Goal: Task Accomplishment & Management: Manage account settings

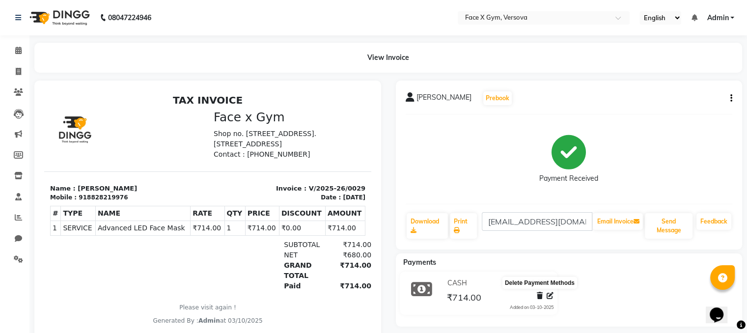
click at [540, 299] on span at bounding box center [539, 296] width 6 height 10
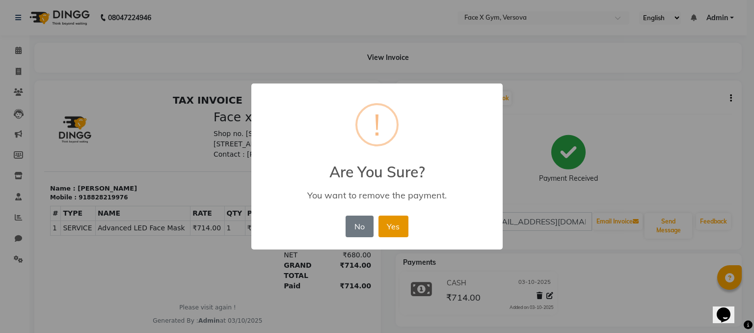
click at [384, 226] on button "Yes" at bounding box center [393, 226] width 30 height 22
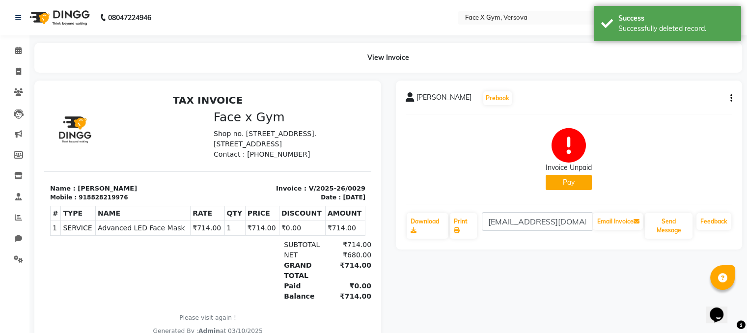
click at [567, 183] on button "Pay" at bounding box center [568, 182] width 46 height 15
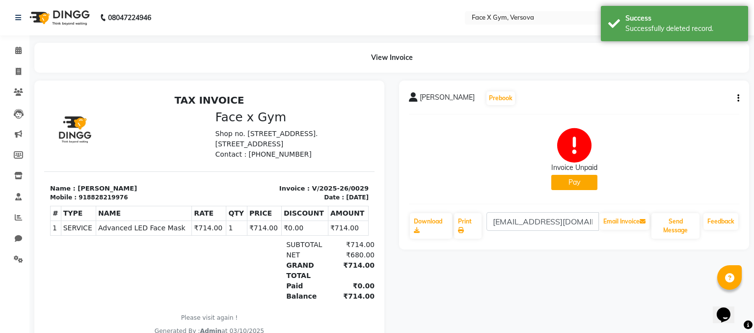
select select "1"
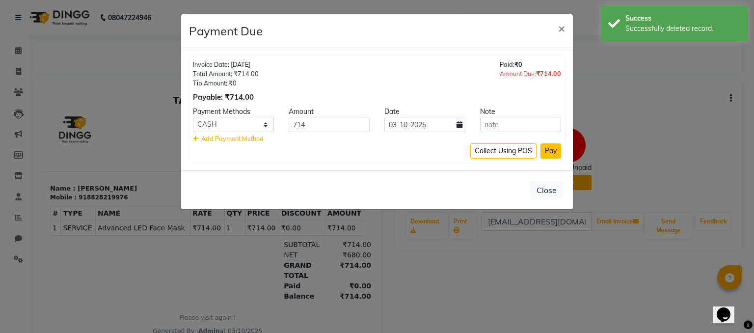
click at [549, 149] on button "Pay" at bounding box center [550, 150] width 21 height 15
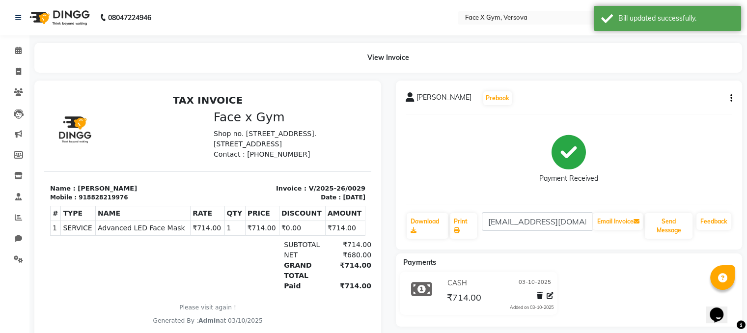
click at [728, 98] on button "button" at bounding box center [729, 98] width 6 height 10
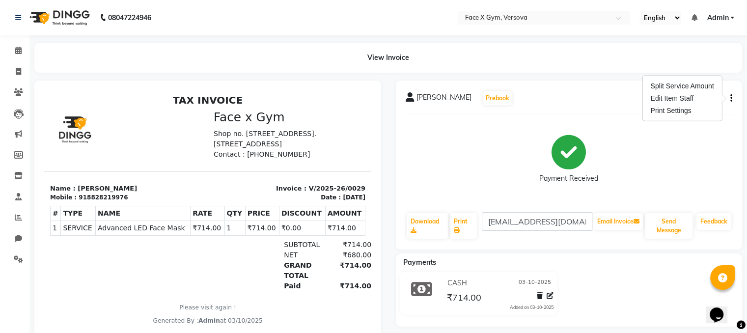
scroll to position [32, 0]
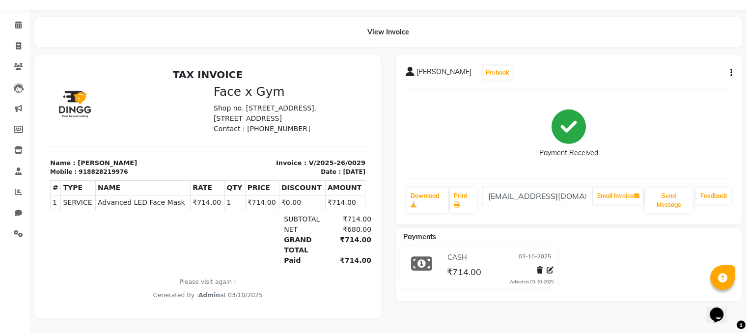
click at [731, 73] on icon "button" at bounding box center [731, 73] width 2 height 0
click at [18, 42] on icon at bounding box center [18, 45] width 5 height 7
select select "service"
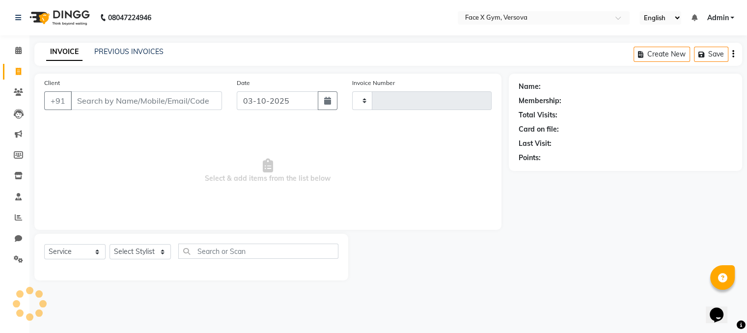
type input "0031"
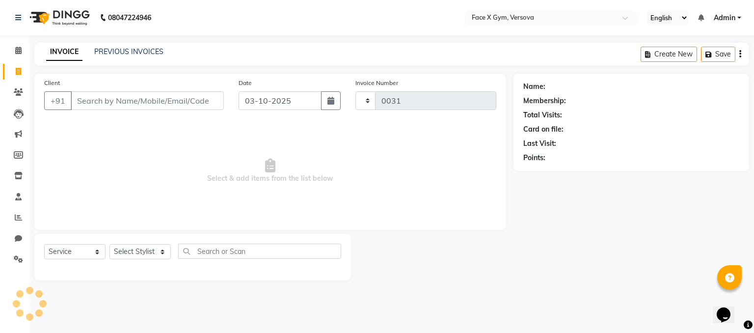
select select "8976"
click at [722, 21] on span "Admin" at bounding box center [725, 18] width 22 height 10
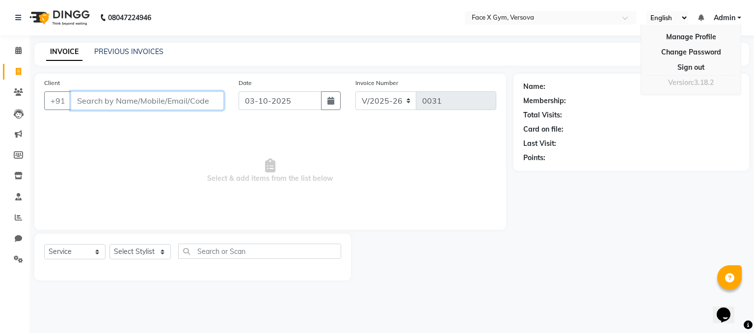
click at [147, 104] on input "Client" at bounding box center [147, 100] width 153 height 19
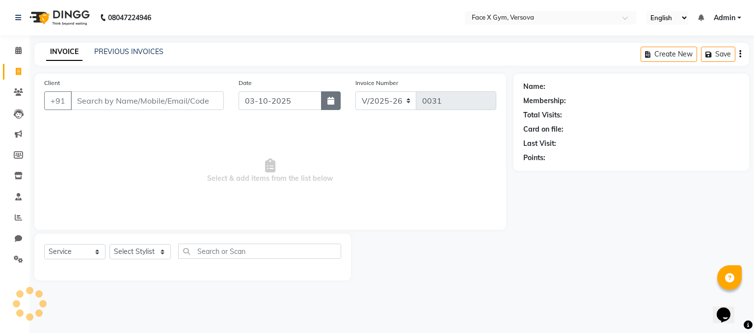
click at [329, 99] on icon "button" at bounding box center [330, 101] width 7 height 8
select select "10"
select select "2025"
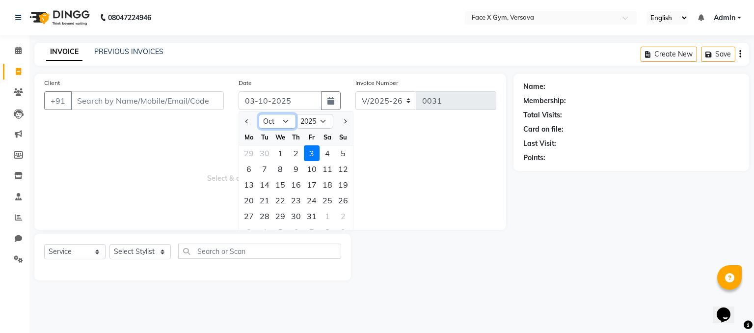
click at [278, 125] on select "Jan Feb Mar Apr May Jun [DATE] Aug Sep Oct Nov Dec" at bounding box center [277, 121] width 37 height 15
select select "9"
click at [259, 114] on select "Jan Feb Mar Apr May Jun [DATE] Aug Sep Oct Nov Dec" at bounding box center [277, 121] width 37 height 15
click at [345, 189] on div "21" at bounding box center [343, 185] width 16 height 16
type input "[DATE]"
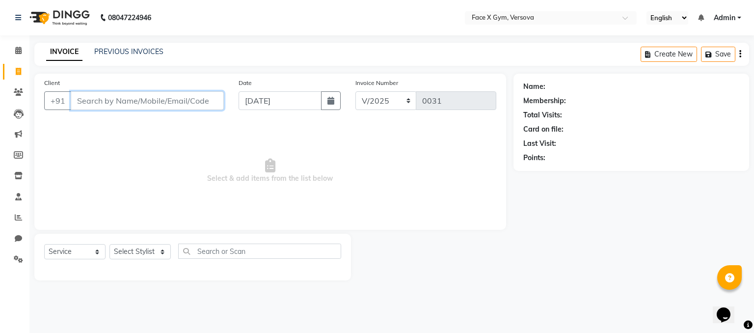
click at [158, 103] on input "Client" at bounding box center [147, 100] width 153 height 19
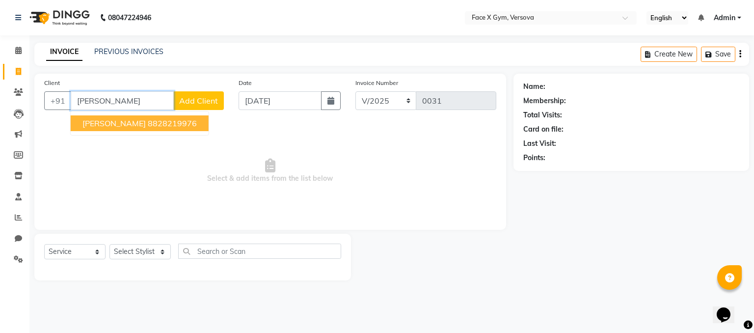
click at [160, 124] on ngb-highlight "8828219976" at bounding box center [172, 123] width 49 height 10
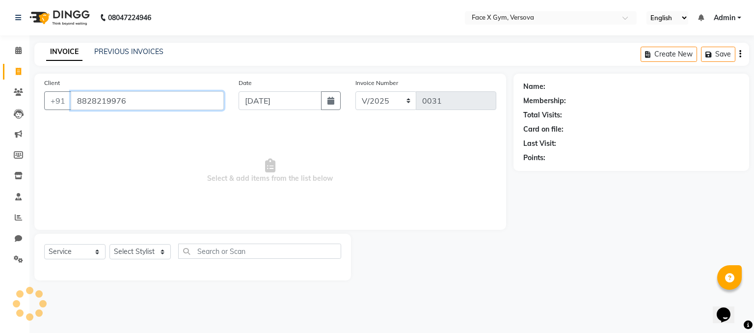
type input "8828219976"
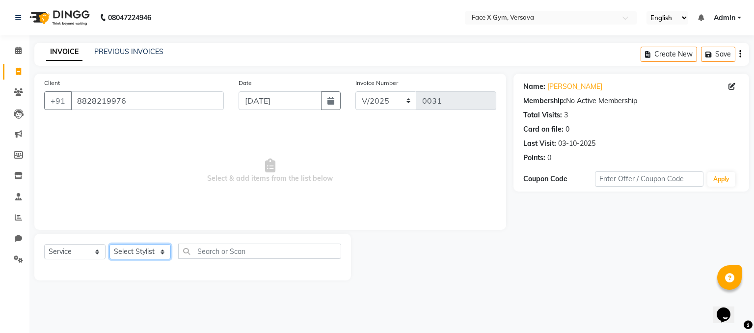
click at [156, 251] on select "Select Stylist [PERSON_NAME] Jiya Pallavi [PERSON_NAME] [PERSON_NAME] [PERSON_N…" at bounding box center [139, 251] width 61 height 15
select select "90807"
click at [109, 244] on select "Select Stylist [PERSON_NAME] Jiya Pallavi [PERSON_NAME] [PERSON_NAME] [PERSON_N…" at bounding box center [139, 251] width 61 height 15
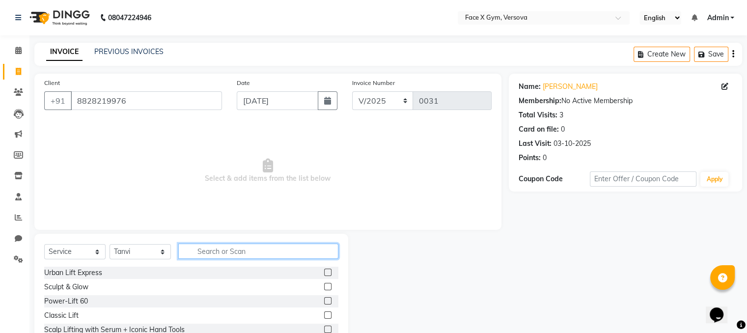
click at [198, 251] on input "text" at bounding box center [258, 250] width 160 height 15
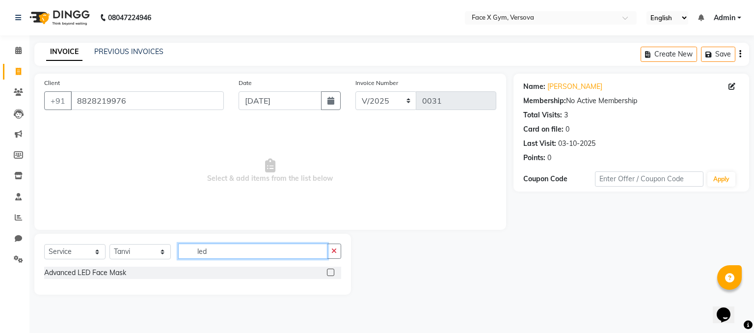
type input "led"
click at [331, 275] on label at bounding box center [330, 271] width 7 height 7
click at [331, 275] on input "checkbox" at bounding box center [330, 272] width 6 height 6
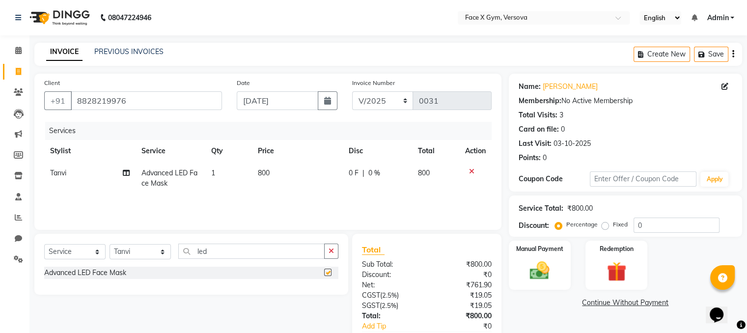
checkbox input "false"
click at [290, 174] on td "800" at bounding box center [297, 178] width 91 height 32
select select "90807"
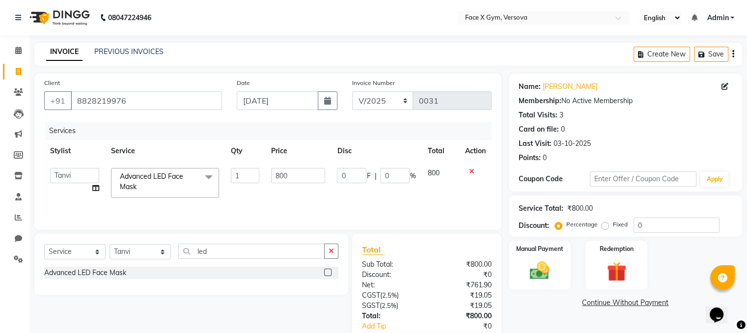
click at [290, 174] on input "800" at bounding box center [298, 175] width 54 height 15
type input "8"
type input "714"
click at [536, 260] on img at bounding box center [539, 271] width 33 height 24
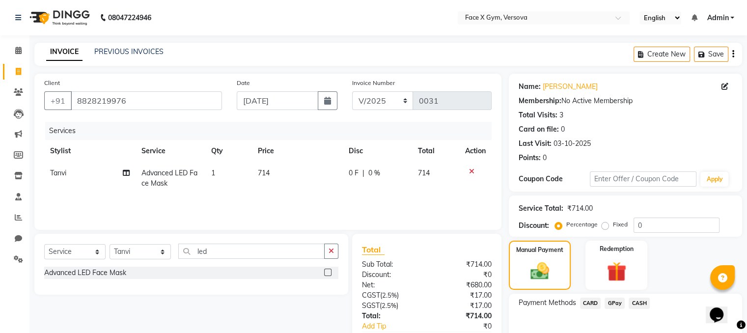
click at [636, 303] on span "CASH" at bounding box center [638, 302] width 21 height 11
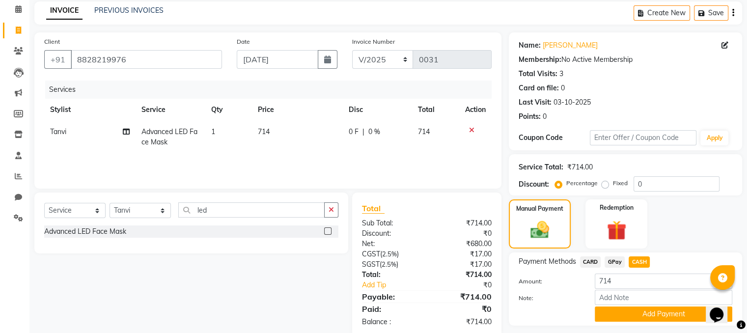
scroll to position [69, 0]
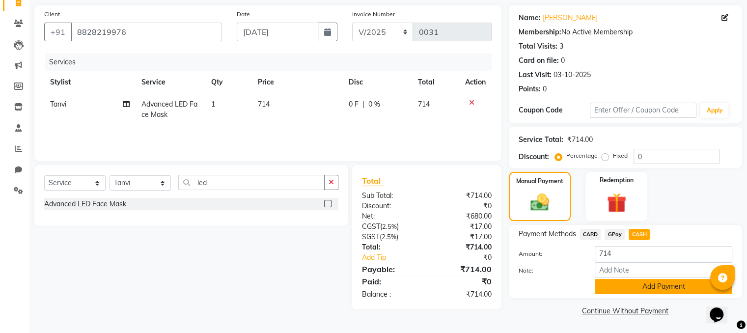
click at [667, 288] on button "Add Payment" at bounding box center [662, 286] width 137 height 15
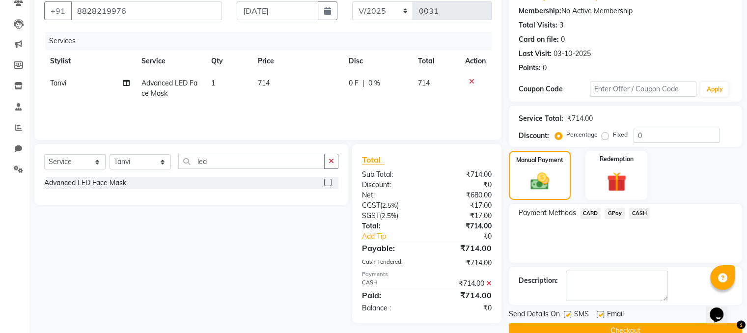
scroll to position [109, 0]
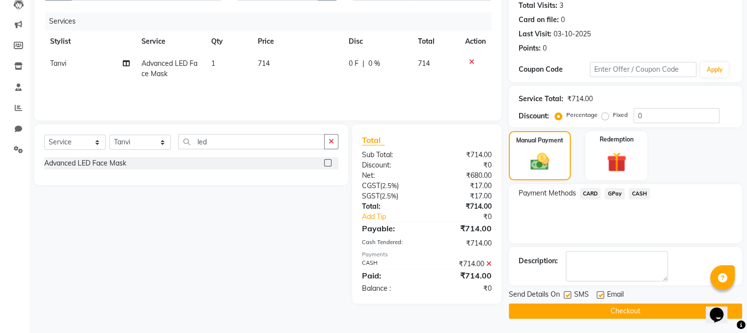
click at [665, 313] on button "Checkout" at bounding box center [624, 310] width 233 height 15
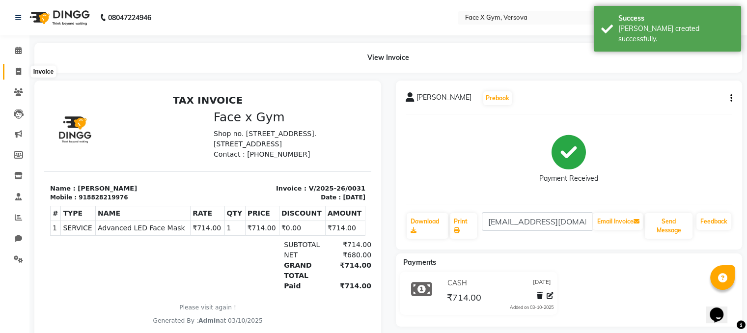
click at [10, 75] on span at bounding box center [18, 71] width 17 height 11
select select "service"
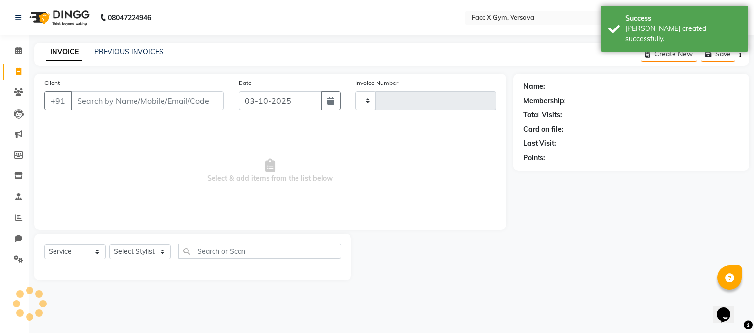
type input "0032"
select select "8976"
click at [116, 106] on input "Client" at bounding box center [147, 100] width 153 height 19
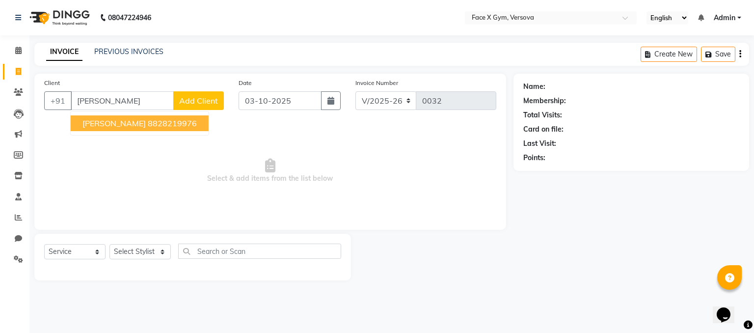
click at [132, 126] on span "[PERSON_NAME]" at bounding box center [113, 123] width 63 height 10
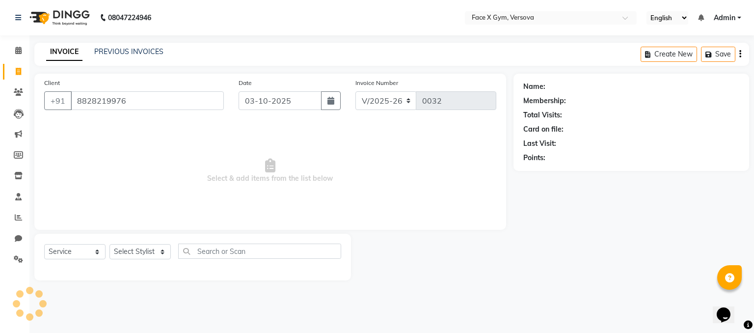
type input "8828219976"
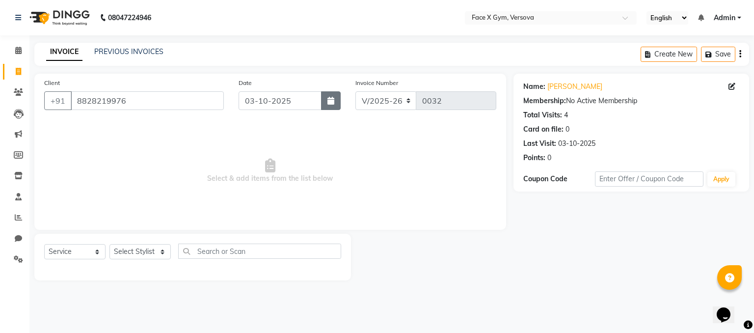
click at [328, 99] on icon "button" at bounding box center [330, 101] width 7 height 8
select select "10"
select select "2025"
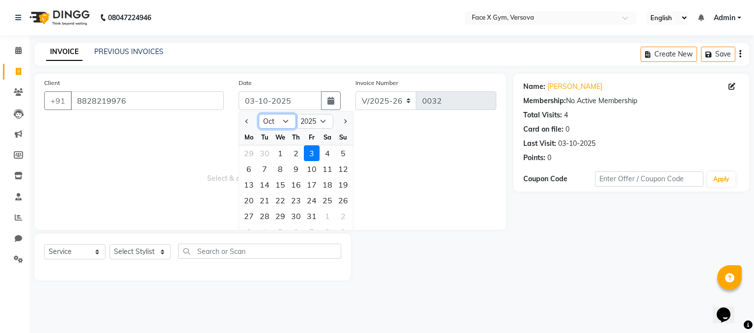
click at [271, 120] on select "Jan Feb Mar Apr May Jun [DATE] Aug Sep Oct Nov Dec" at bounding box center [277, 121] width 37 height 15
select select "9"
click at [259, 114] on select "Jan Feb Mar Apr May Jun [DATE] Aug Sep Oct Nov Dec" at bounding box center [277, 121] width 37 height 15
click at [248, 204] on div "22" at bounding box center [249, 200] width 16 height 16
type input "[DATE]"
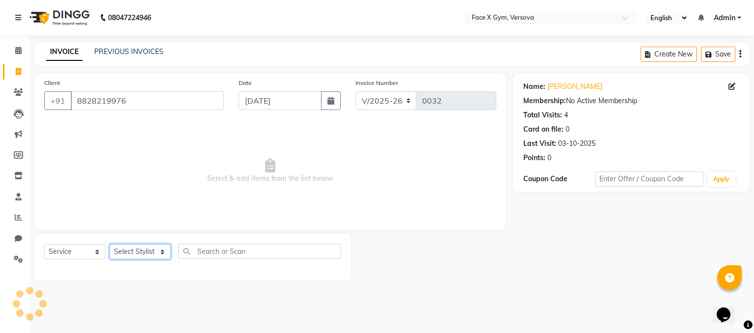
click at [148, 250] on select "Select Stylist [PERSON_NAME] Jiya Pallavi [PERSON_NAME] [PERSON_NAME] [PERSON_N…" at bounding box center [139, 251] width 61 height 15
select select "90807"
click at [109, 244] on select "Select Stylist [PERSON_NAME] Jiya Pallavi [PERSON_NAME] [PERSON_NAME] [PERSON_N…" at bounding box center [139, 251] width 61 height 15
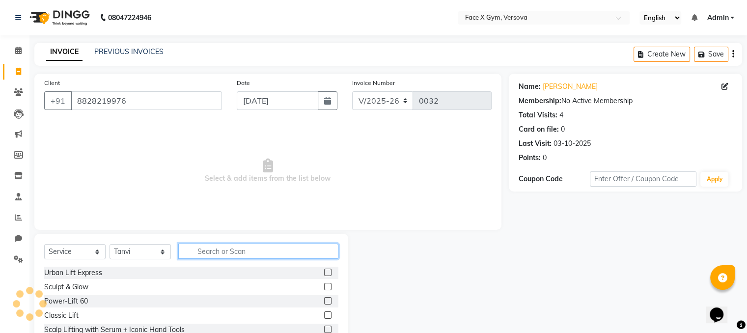
click at [211, 252] on input "text" at bounding box center [258, 250] width 160 height 15
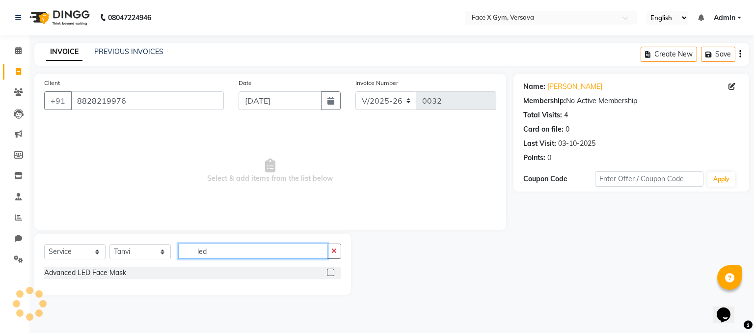
type input "led"
click at [332, 270] on label at bounding box center [330, 271] width 7 height 7
click at [332, 270] on input "checkbox" at bounding box center [330, 272] width 6 height 6
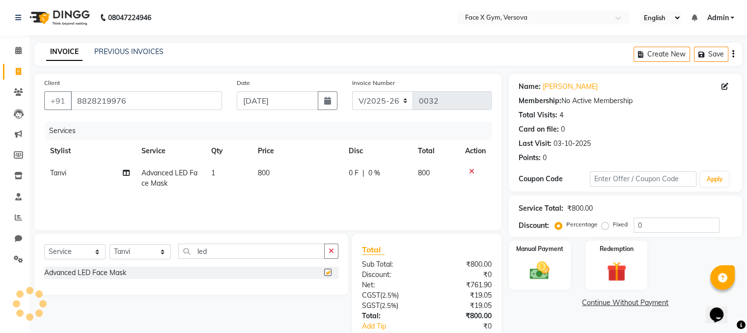
checkbox input "false"
click at [282, 189] on td "800" at bounding box center [297, 178] width 91 height 32
select select "90807"
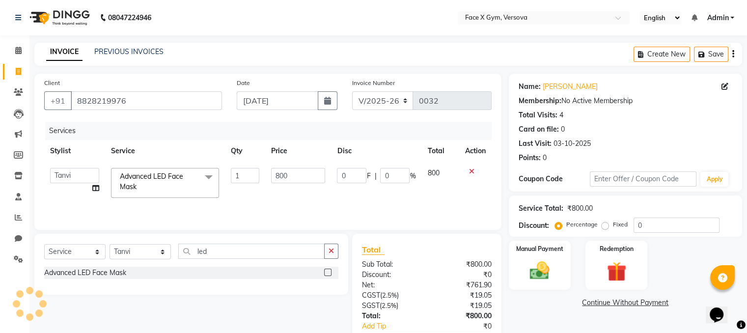
click at [282, 189] on td "800" at bounding box center [298, 183] width 66 height 42
drag, startPoint x: 293, startPoint y: 175, endPoint x: 163, endPoint y: 187, distance: 130.6
click at [163, 187] on tr "[PERSON_NAME] Jiya Pallavi [PERSON_NAME] [PERSON_NAME] [PERSON_NAME] Advanced L…" at bounding box center [267, 183] width 447 height 42
type input "714"
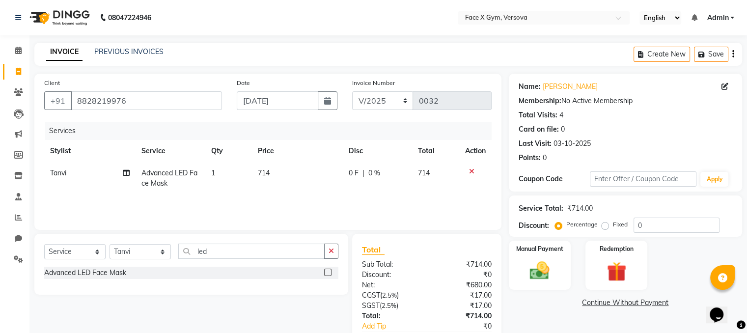
click at [269, 200] on div "Services Stylist Service Qty Price Disc Total Action [PERSON_NAME] Advanced LED…" at bounding box center [267, 171] width 447 height 98
click at [552, 267] on img at bounding box center [539, 271] width 33 height 24
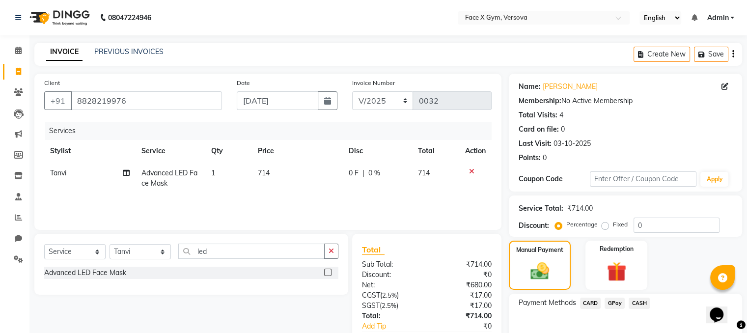
click at [644, 307] on span "CASH" at bounding box center [638, 302] width 21 height 11
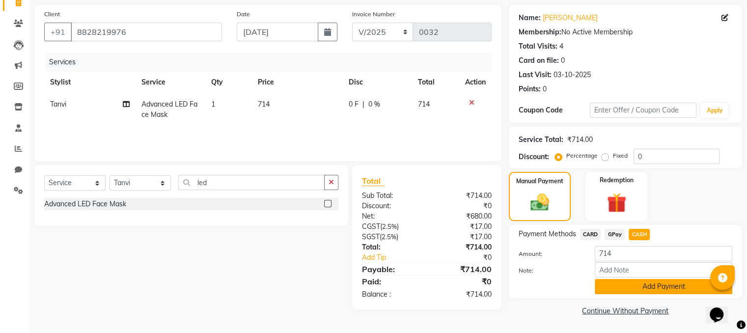
click at [654, 287] on button "Add Payment" at bounding box center [662, 286] width 137 height 15
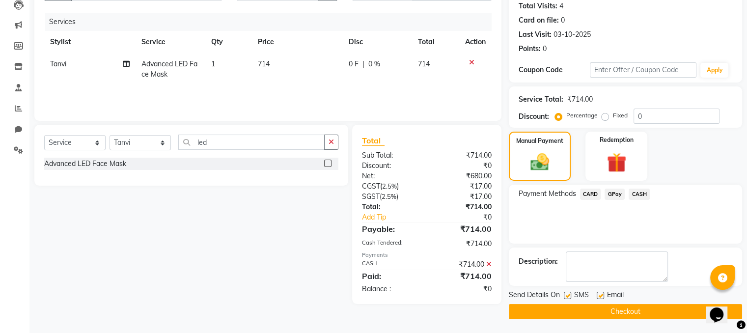
scroll to position [109, 0]
click at [662, 315] on button "Checkout" at bounding box center [624, 310] width 233 height 15
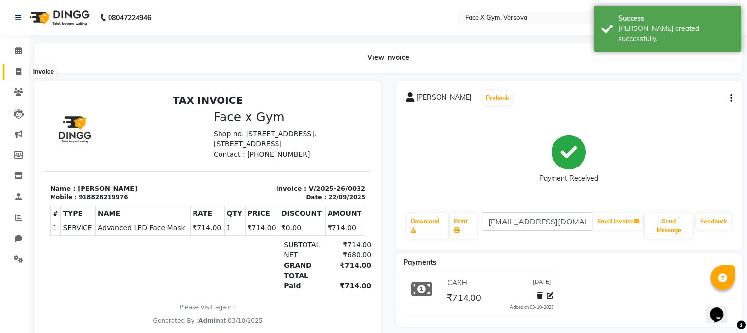
click at [20, 72] on icon at bounding box center [18, 71] width 5 height 7
select select "service"
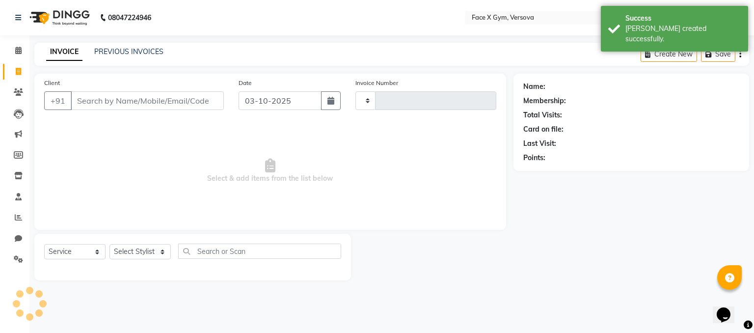
type input "0033"
select select "8976"
click at [330, 107] on button "button" at bounding box center [331, 100] width 20 height 19
select select "10"
select select "2025"
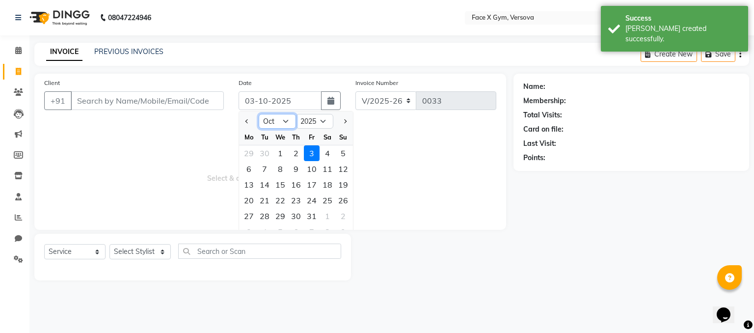
click at [275, 119] on select "Jan Feb Mar Apr May Jun [DATE] Aug Sep Oct Nov Dec" at bounding box center [277, 121] width 37 height 15
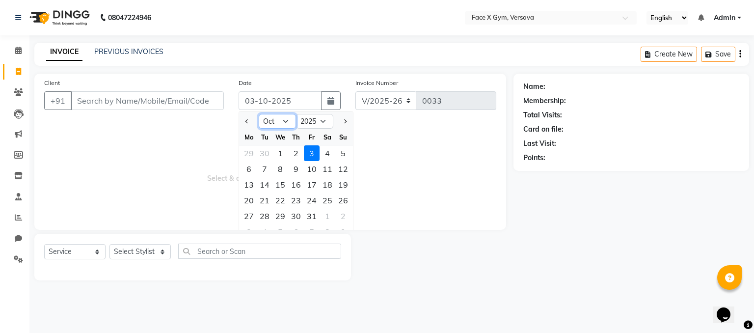
select select "9"
click at [259, 114] on select "Jan Feb Mar Apr May Jun [DATE] Aug Sep Oct Nov Dec" at bounding box center [277, 121] width 37 height 15
click at [265, 202] on div "23" at bounding box center [265, 200] width 16 height 16
type input "[DATE]"
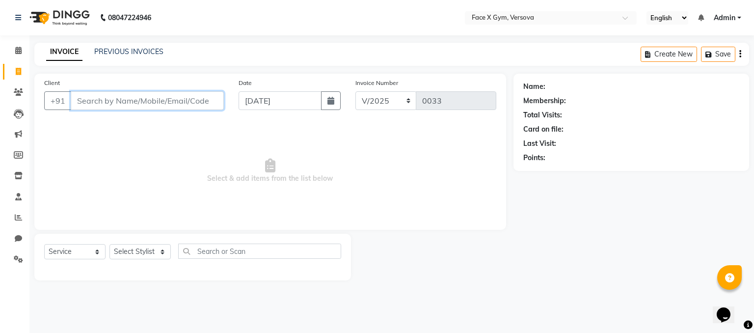
click at [160, 104] on input "Client" at bounding box center [147, 100] width 153 height 19
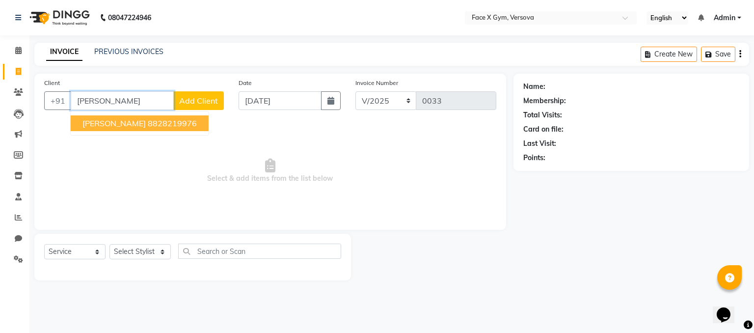
click at [153, 122] on ngb-highlight "8828219976" at bounding box center [172, 123] width 49 height 10
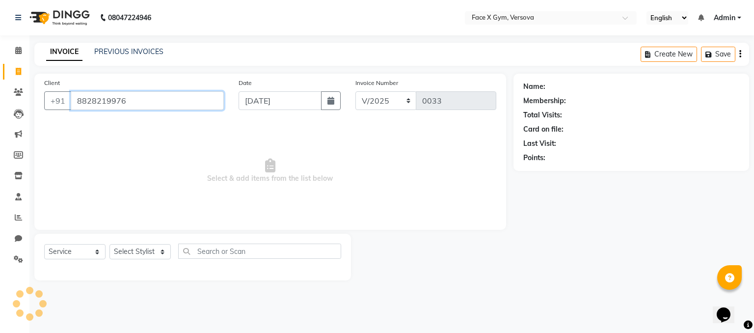
type input "8828219976"
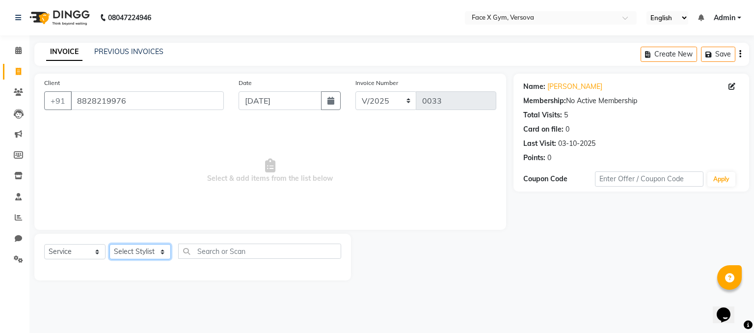
click at [148, 250] on select "Select Stylist [PERSON_NAME] Jiya Pallavi [PERSON_NAME] [PERSON_NAME] [PERSON_N…" at bounding box center [139, 251] width 61 height 15
select select "90807"
click at [109, 244] on select "Select Stylist [PERSON_NAME] Jiya Pallavi [PERSON_NAME] [PERSON_NAME] [PERSON_N…" at bounding box center [139, 251] width 61 height 15
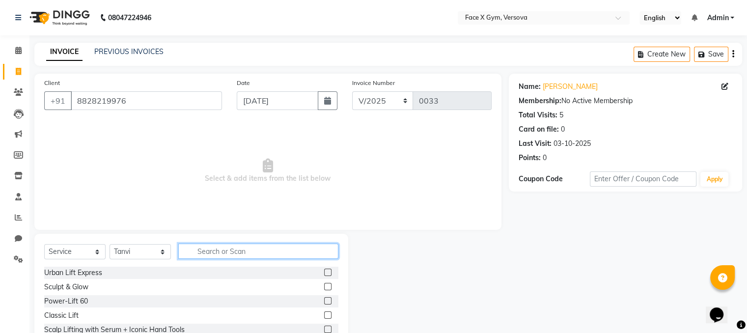
click at [259, 248] on input "text" at bounding box center [258, 250] width 160 height 15
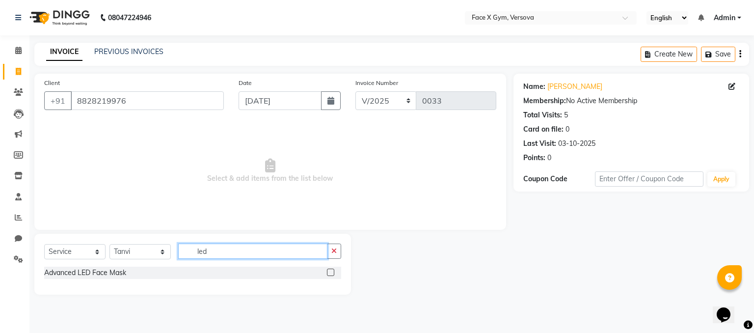
type input "led"
click at [331, 270] on label at bounding box center [330, 271] width 7 height 7
click at [331, 270] on input "checkbox" at bounding box center [330, 272] width 6 height 6
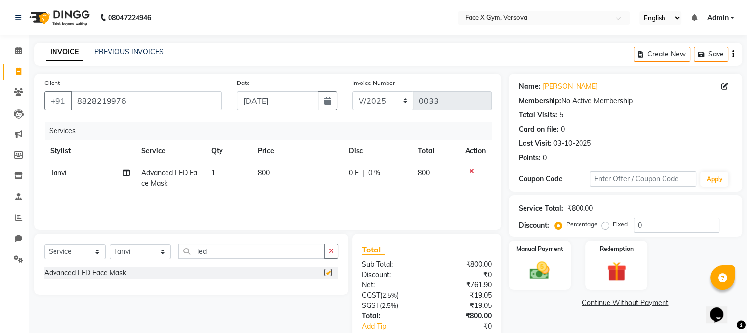
checkbox input "false"
click at [284, 176] on td "800" at bounding box center [297, 178] width 91 height 32
select select "90807"
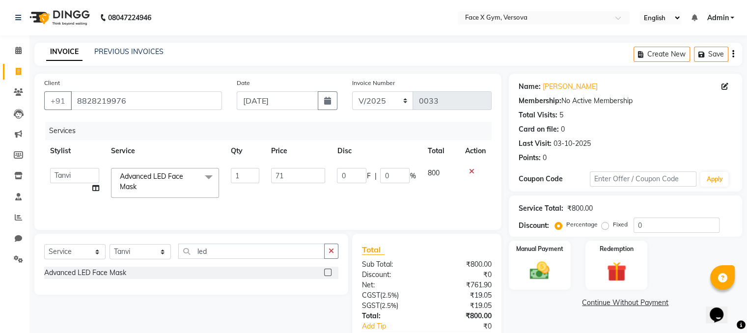
type input "714"
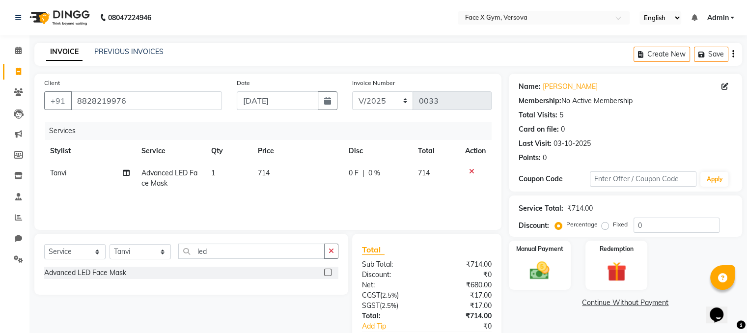
click at [328, 202] on div "Services Stylist Service Qty Price Disc Total Action [PERSON_NAME] Advanced LED…" at bounding box center [267, 171] width 447 height 98
click at [552, 272] on img at bounding box center [539, 271] width 33 height 24
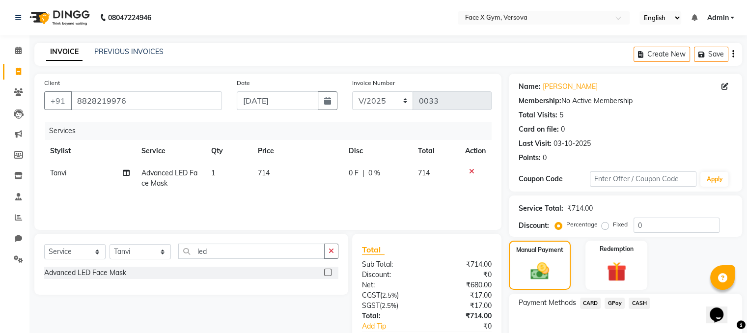
click at [642, 302] on span "CASH" at bounding box center [638, 302] width 21 height 11
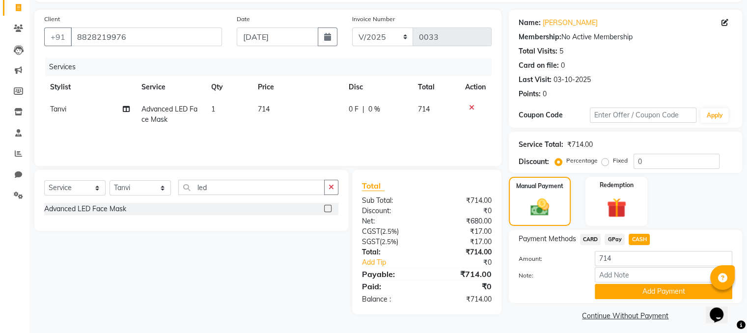
scroll to position [69, 0]
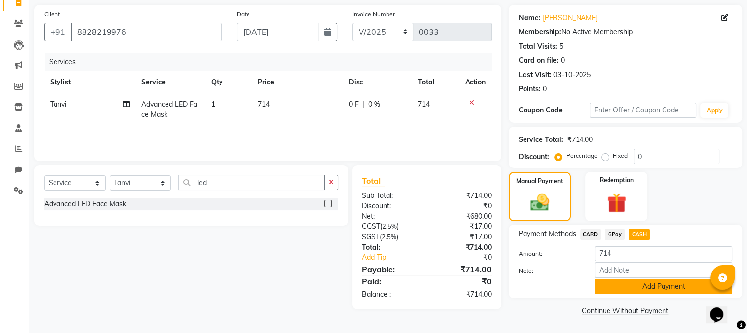
click at [680, 289] on button "Add Payment" at bounding box center [662, 286] width 137 height 15
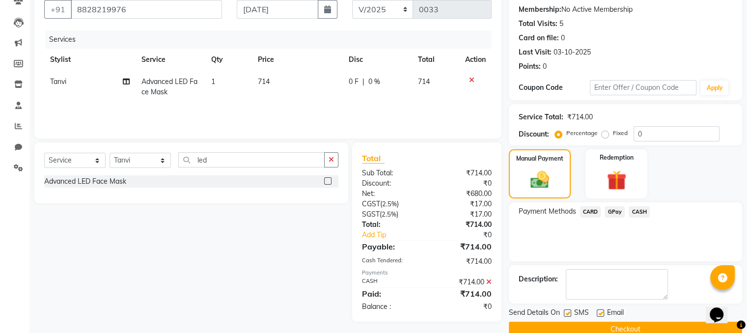
scroll to position [109, 0]
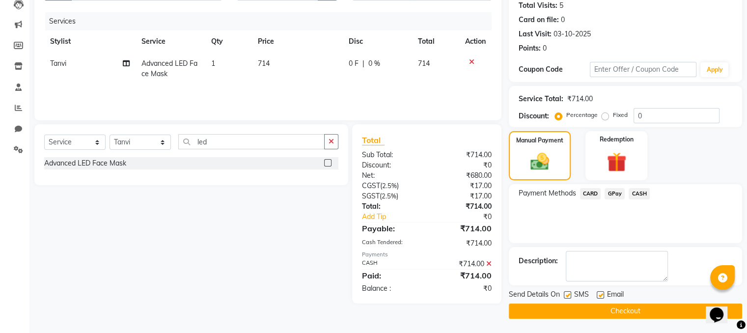
click at [666, 306] on button "Checkout" at bounding box center [624, 310] width 233 height 15
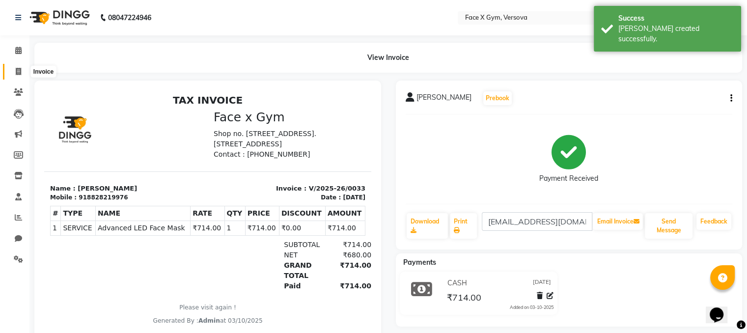
click at [24, 71] on span at bounding box center [18, 71] width 17 height 11
select select "service"
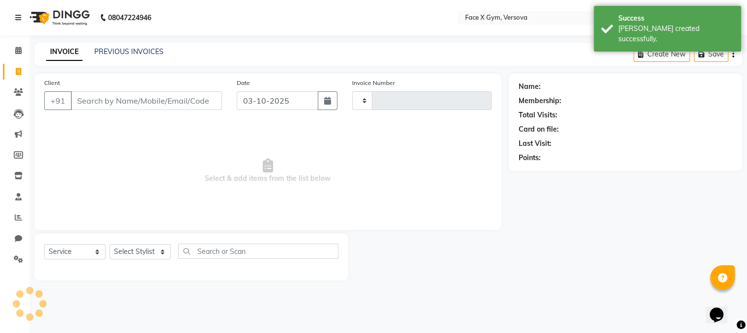
type input "0034"
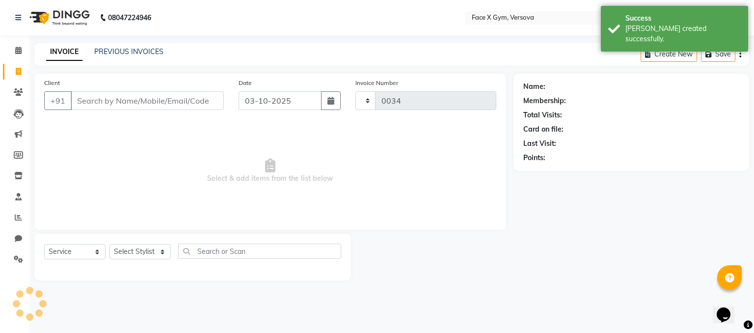
select select "8976"
click at [119, 51] on link "PREVIOUS INVOICES" at bounding box center [128, 51] width 69 height 9
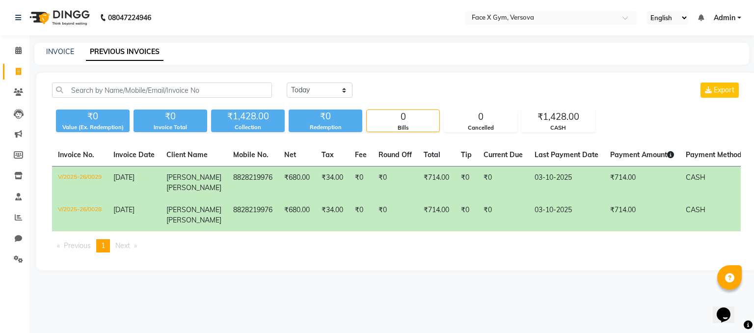
drag, startPoint x: 682, startPoint y: 187, endPoint x: 719, endPoint y: 256, distance: 78.2
click at [719, 252] on ul "Previous page 1 / 1 You're on page 1 Next page" at bounding box center [396, 245] width 689 height 13
click at [236, 117] on div "₹1,428.00" at bounding box center [248, 116] width 74 height 14
click at [12, 97] on span at bounding box center [18, 92] width 17 height 11
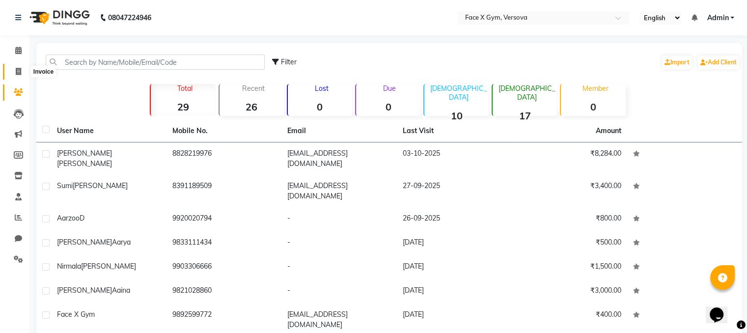
click at [19, 70] on icon at bounding box center [18, 71] width 5 height 7
select select "8976"
select select "service"
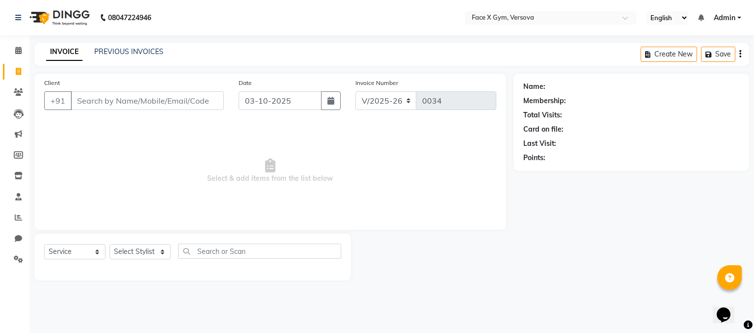
click at [104, 57] on div "INVOICE PREVIOUS INVOICES Create New Save" at bounding box center [391, 54] width 715 height 23
click at [118, 53] on link "PREVIOUS INVOICES" at bounding box center [128, 51] width 69 height 9
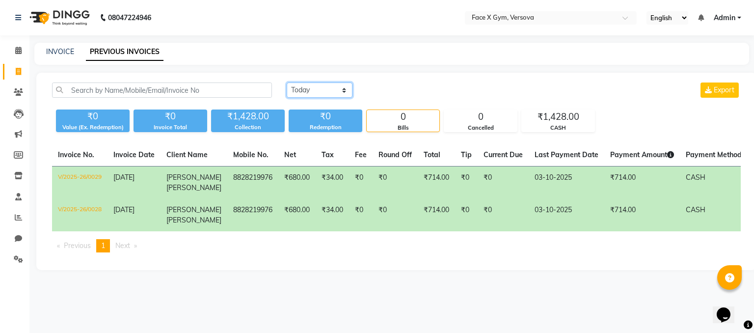
click at [316, 89] on select "[DATE] [DATE] Custom Range" at bounding box center [320, 89] width 66 height 15
select select "range"
click at [287, 82] on select "[DATE] [DATE] Custom Range" at bounding box center [320, 89] width 66 height 15
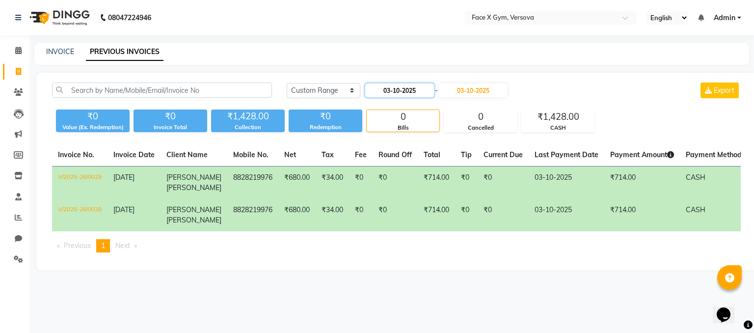
click at [412, 91] on input "03-10-2025" at bounding box center [399, 90] width 69 height 14
select select "10"
select select "2025"
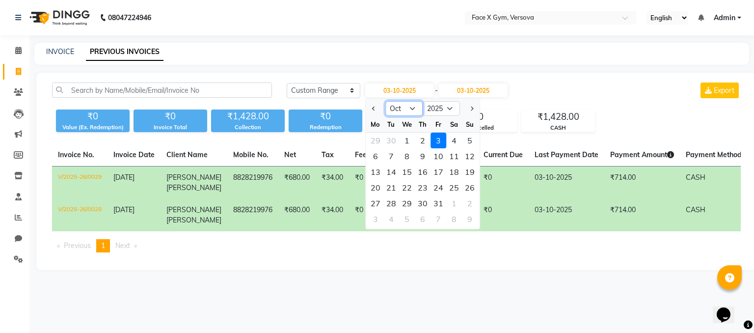
click at [416, 108] on select "Jan Feb Mar Apr May Jun [DATE] Aug Sep Oct Nov Dec" at bounding box center [403, 108] width 37 height 15
select select "9"
click at [385, 101] on select "Jan Feb Mar Apr May Jun [DATE] Aug Sep Oct Nov Dec" at bounding box center [403, 108] width 37 height 15
click at [479, 92] on input "03-10-2025" at bounding box center [473, 90] width 69 height 14
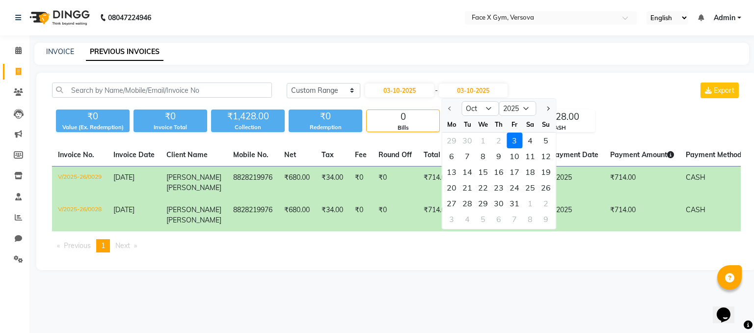
click at [584, 83] on div "[DATE] [DATE] Custom Range [DATE] - [DATE] Oct Nov [DATE] 2026 2027 2028 2029 2…" at bounding box center [514, 90] width 454 height 16
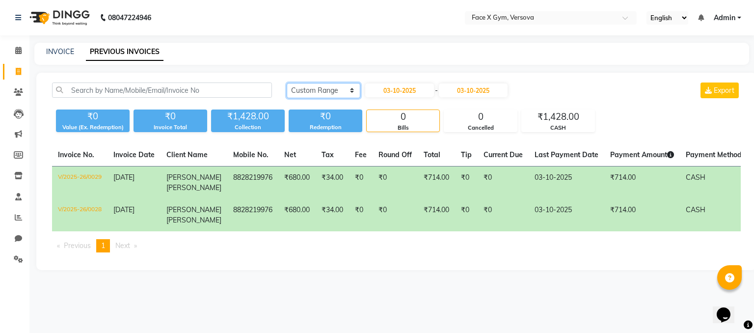
click at [332, 92] on select "[DATE] [DATE] Custom Range" at bounding box center [324, 90] width 74 height 15
click at [591, 94] on div "[DATE] [DATE] Custom Range [DATE] - [DATE] Export" at bounding box center [514, 90] width 454 height 16
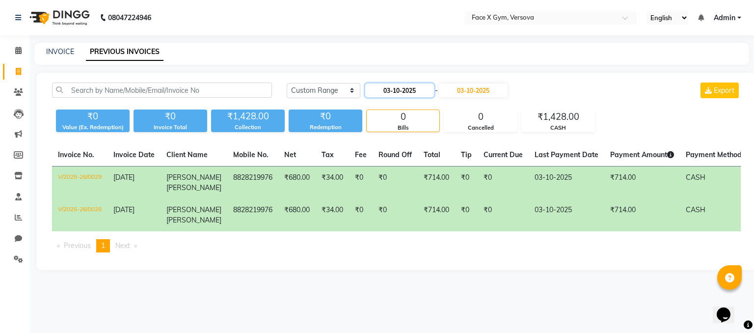
click at [419, 93] on input "03-10-2025" at bounding box center [399, 90] width 69 height 14
select select "10"
select select "2025"
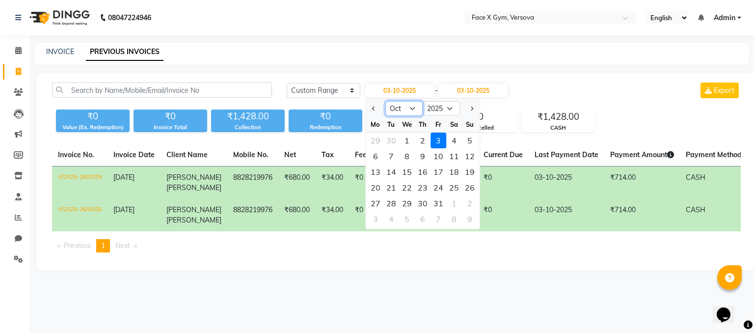
click at [402, 111] on select "Jan Feb Mar Apr May Jun [DATE] Aug Sep Oct Nov Dec" at bounding box center [403, 108] width 37 height 15
select select "9"
click at [385, 101] on select "Jan Feb Mar Apr May Jun [DATE] Aug Sep Oct Nov Dec" at bounding box center [403, 108] width 37 height 15
click at [378, 141] on div "1" at bounding box center [376, 141] width 16 height 16
type input "01-09-2025"
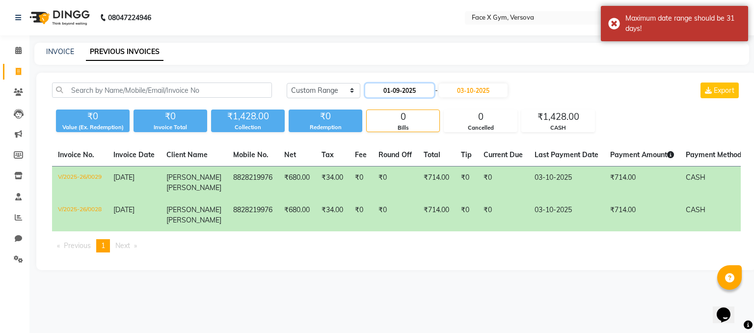
click at [418, 88] on input "01-09-2025" at bounding box center [399, 90] width 69 height 14
select select "9"
select select "2025"
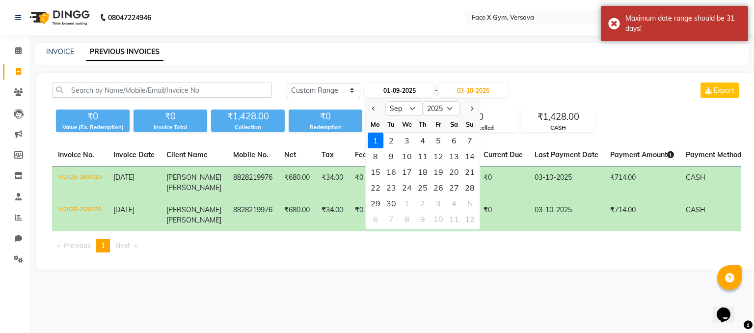
click at [418, 88] on input "01-09-2025" at bounding box center [399, 90] width 69 height 14
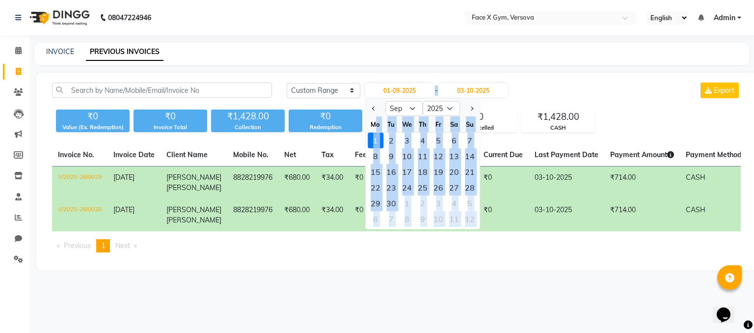
drag, startPoint x: 376, startPoint y: 132, endPoint x: 530, endPoint y: 75, distance: 164.1
click at [530, 75] on div "[DATE] [DATE] Custom Range [DATE] Jan Feb Mar Apr May Jun [DATE] Aug Sep Oct No…" at bounding box center [396, 171] width 720 height 197
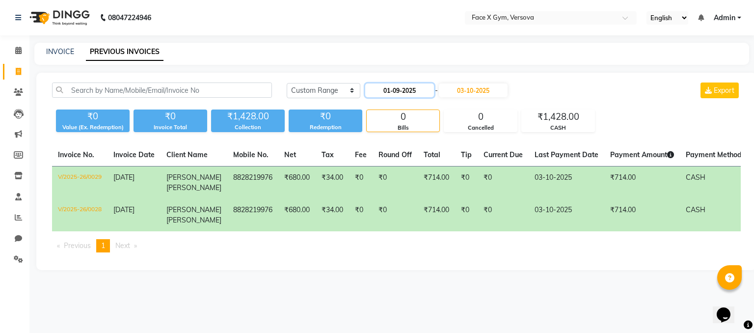
click at [384, 88] on input "01-09-2025" at bounding box center [399, 90] width 69 height 14
select select "9"
select select "2025"
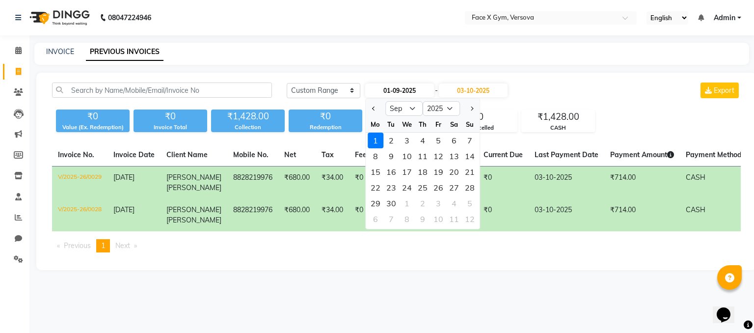
click at [384, 88] on input "01-09-2025" at bounding box center [399, 90] width 69 height 14
click at [388, 140] on div "2" at bounding box center [391, 141] width 16 height 16
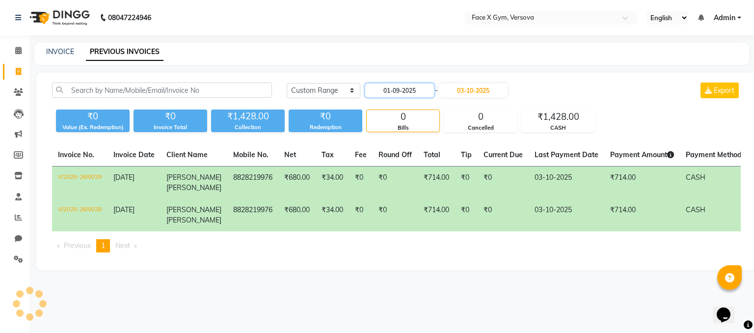
type input "[DATE]"
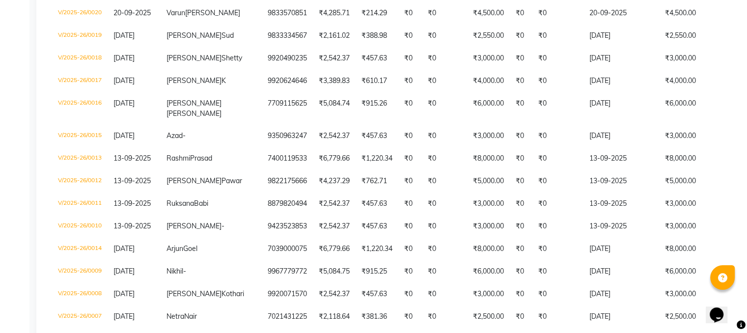
scroll to position [834, 0]
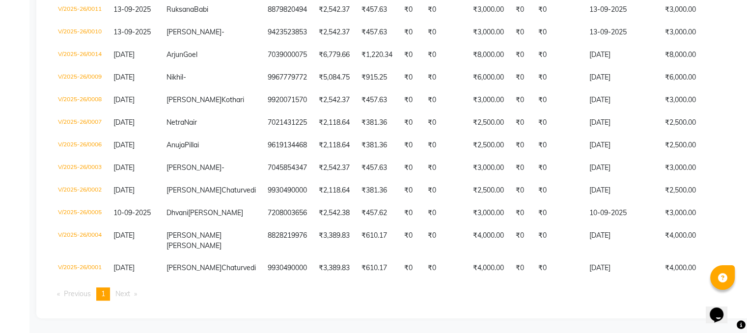
click at [128, 294] on span "Next page" at bounding box center [122, 293] width 15 height 9
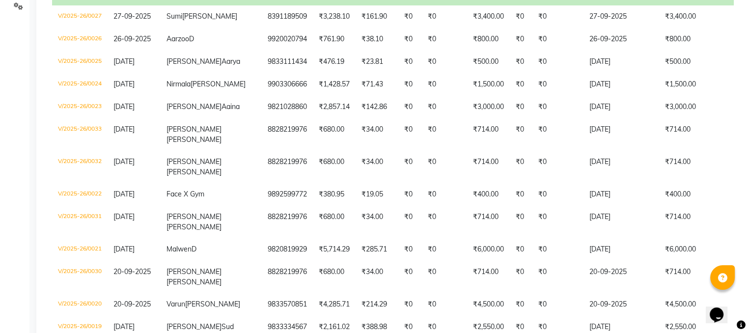
scroll to position [0, 0]
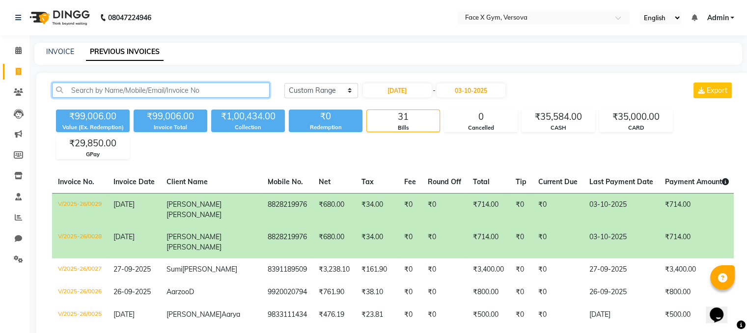
click at [153, 87] on input "text" at bounding box center [160, 89] width 217 height 15
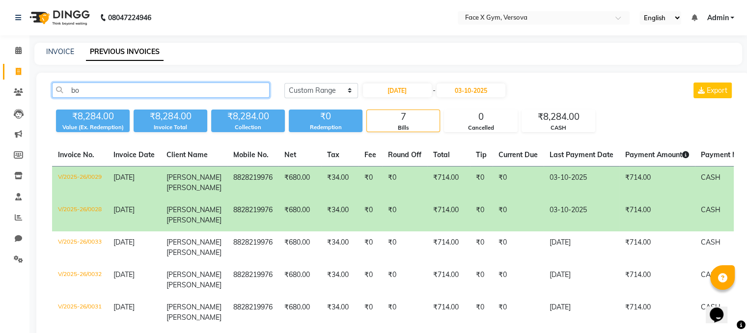
type input "b"
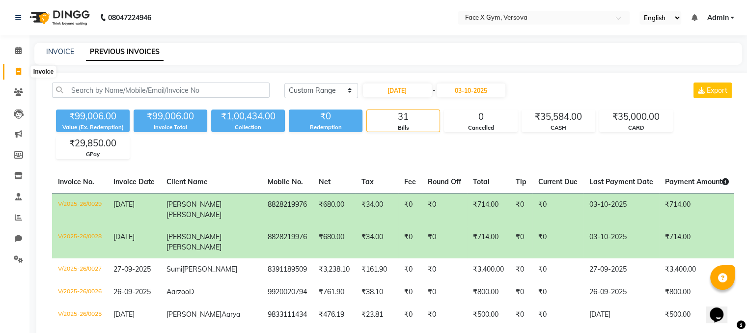
click at [15, 70] on span at bounding box center [18, 71] width 17 height 11
select select "service"
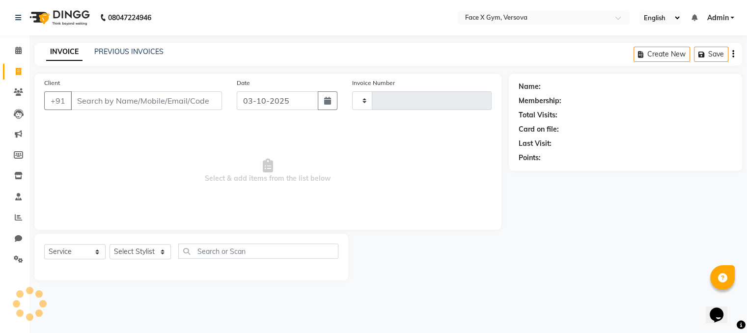
type input "0034"
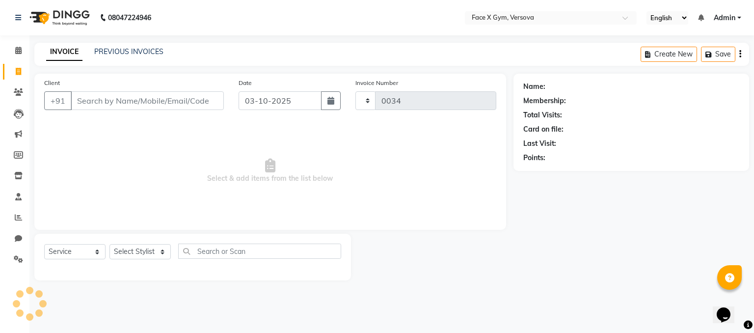
select select "8976"
type input "n"
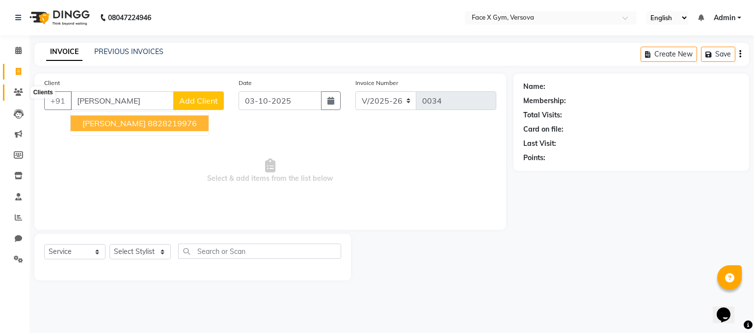
type input "[PERSON_NAME]"
click at [16, 95] on icon at bounding box center [18, 91] width 9 height 7
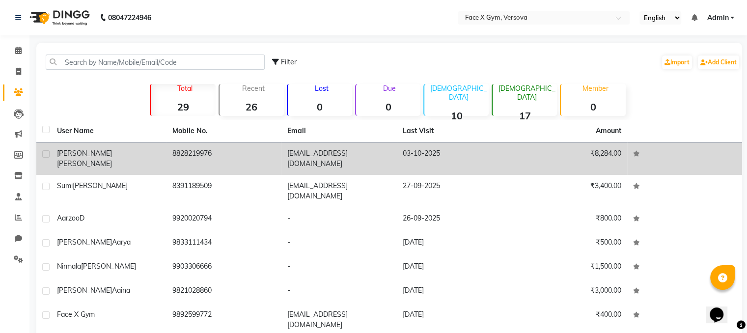
drag, startPoint x: 196, startPoint y: 166, endPoint x: 215, endPoint y: 152, distance: 23.9
click at [215, 152] on tbody "[PERSON_NAME] 8828219976 [EMAIL_ADDRESS][DOMAIN_NAME] [DATE] ₹8,284.00 [PERSON_…" at bounding box center [388, 275] width 705 height 266
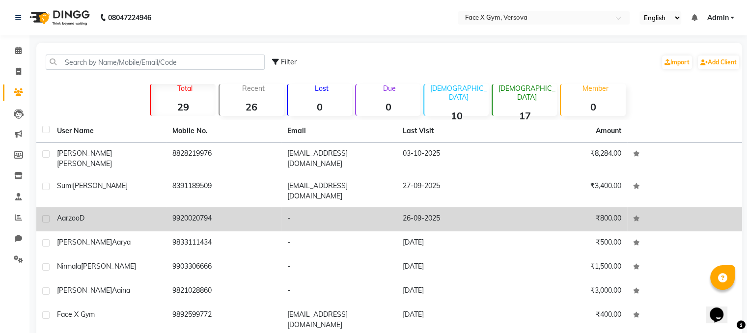
click at [232, 207] on td "9920020794" at bounding box center [223, 219] width 115 height 24
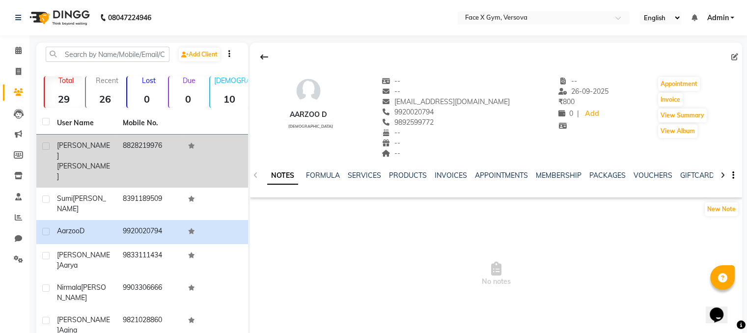
click at [152, 150] on td "8828219976" at bounding box center [150, 160] width 66 height 53
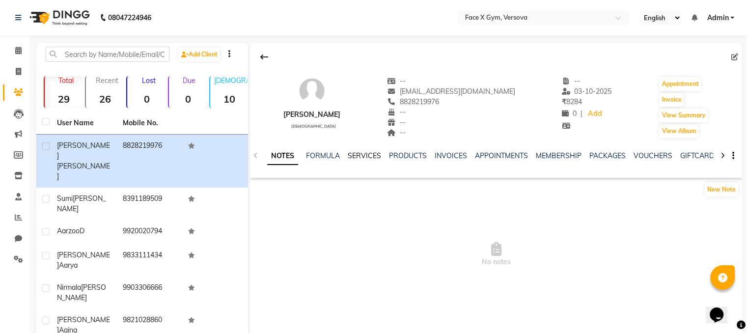
click at [372, 154] on link "SERVICES" at bounding box center [363, 155] width 33 height 9
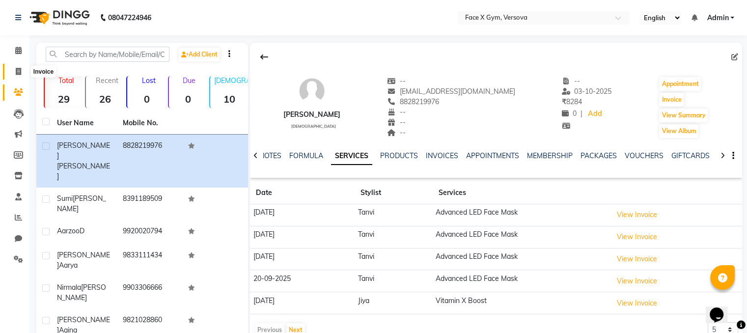
click at [17, 73] on icon at bounding box center [18, 71] width 5 height 7
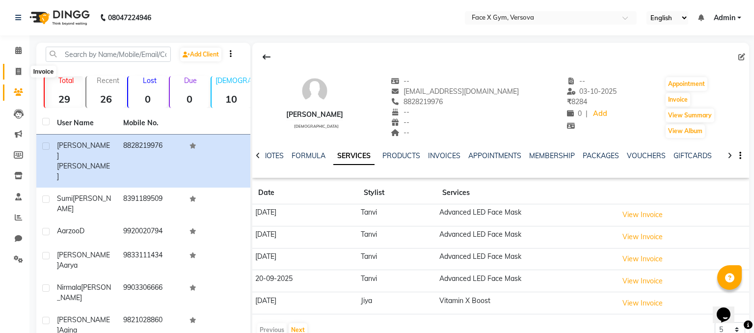
select select "service"
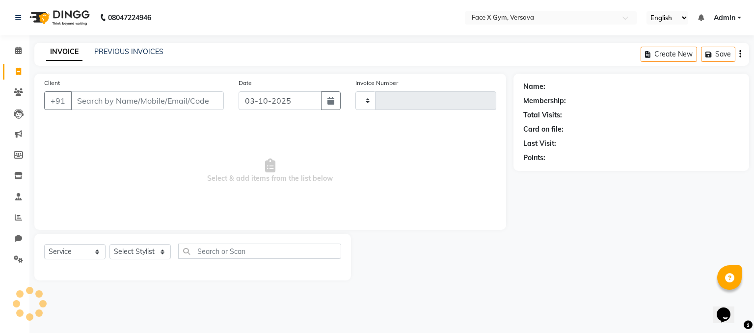
type input "0034"
select select "8976"
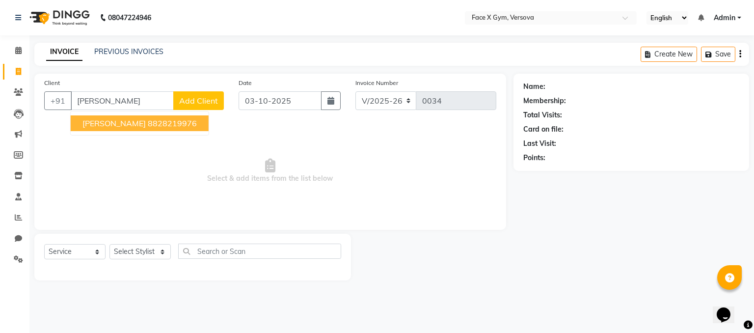
click at [173, 119] on ngb-highlight "8828219976" at bounding box center [172, 123] width 49 height 10
type input "8828219976"
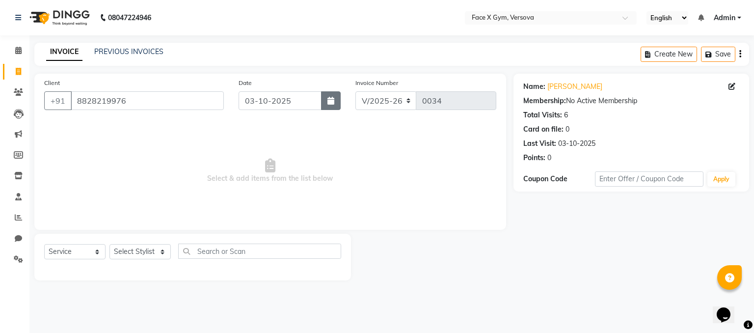
click at [329, 100] on icon "button" at bounding box center [330, 101] width 7 height 8
select select "10"
select select "2025"
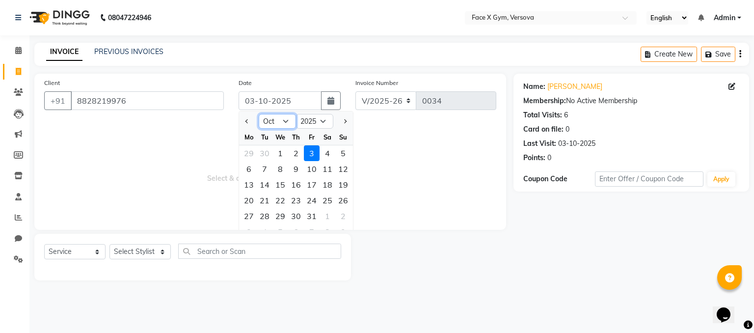
click at [271, 118] on select "Jan Feb Mar Apr May Jun [DATE] Aug Sep Oct Nov Dec" at bounding box center [277, 121] width 37 height 15
select select "9"
click at [259, 114] on select "Jan Feb Mar Apr May Jun [DATE] Aug Sep Oct Nov Dec" at bounding box center [277, 121] width 37 height 15
click at [287, 201] on div "24" at bounding box center [280, 200] width 16 height 16
type input "[DATE]"
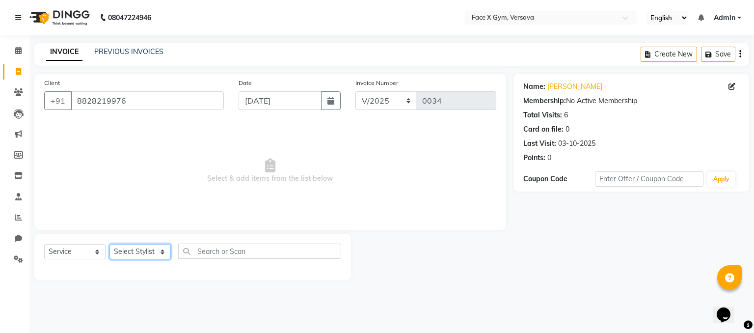
click at [143, 253] on select "Select Stylist [PERSON_NAME] Jiya Pallavi [PERSON_NAME] [PERSON_NAME] [PERSON_N…" at bounding box center [139, 251] width 61 height 15
select select "90807"
click at [109, 244] on select "Select Stylist [PERSON_NAME] Jiya Pallavi [PERSON_NAME] [PERSON_NAME] [PERSON_N…" at bounding box center [139, 251] width 61 height 15
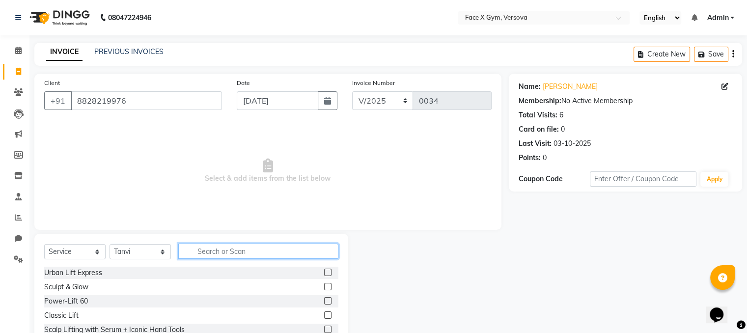
click at [263, 248] on input "text" at bounding box center [258, 250] width 160 height 15
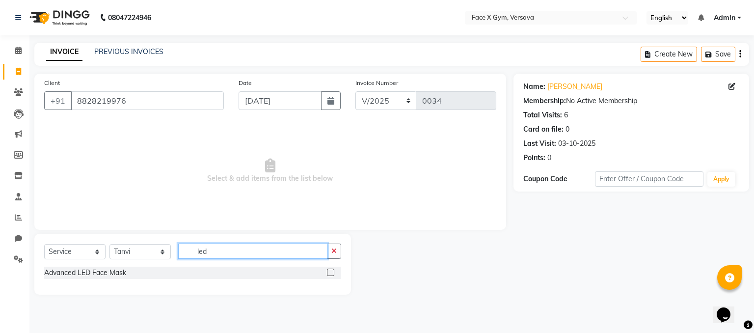
type input "led"
click at [330, 272] on label at bounding box center [330, 271] width 7 height 7
click at [330, 272] on input "checkbox" at bounding box center [330, 272] width 6 height 6
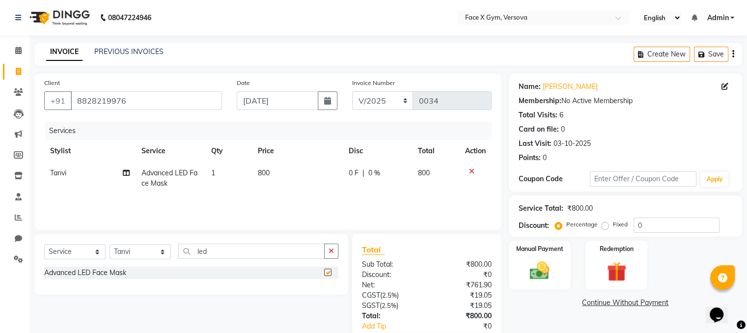
checkbox input "false"
click at [280, 174] on td "800" at bounding box center [297, 178] width 91 height 32
select select "90807"
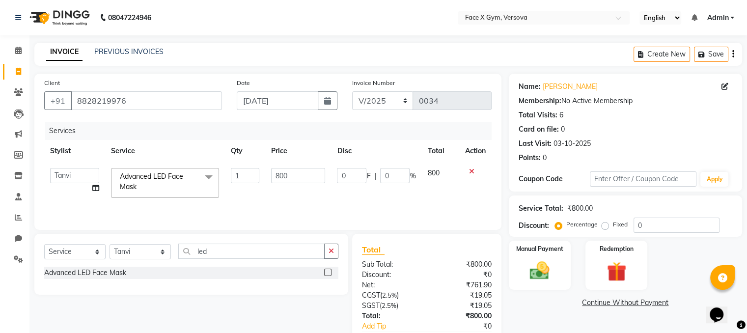
click at [280, 174] on input "800" at bounding box center [298, 175] width 54 height 15
type input "714"
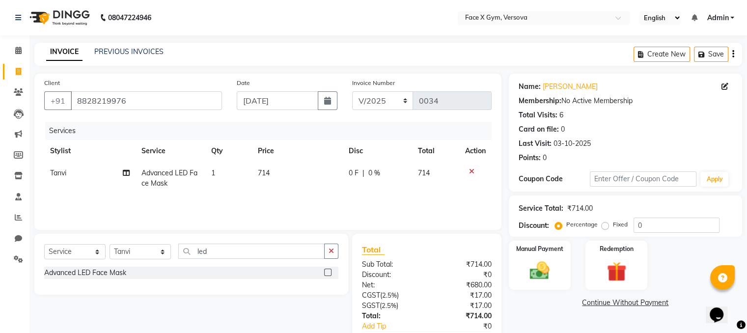
click at [291, 193] on td "714" at bounding box center [297, 178] width 91 height 32
select select "90807"
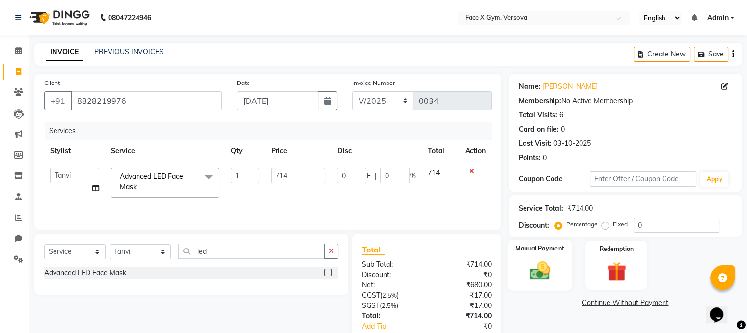
click at [534, 267] on img at bounding box center [539, 271] width 33 height 24
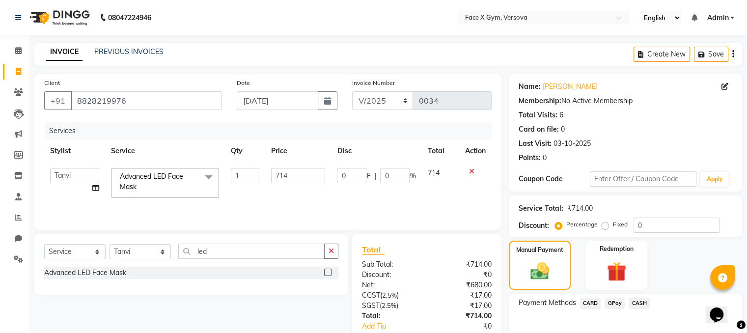
click at [636, 301] on span "CASH" at bounding box center [638, 302] width 21 height 11
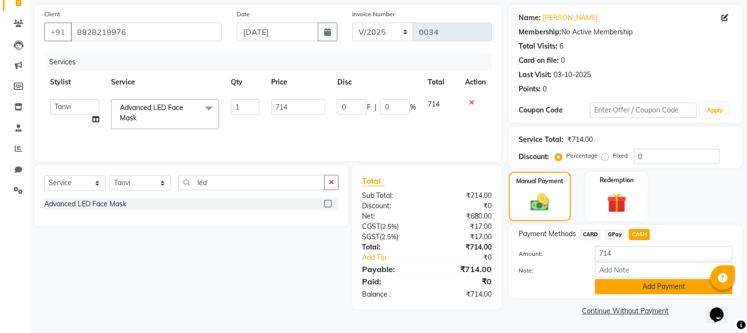
click at [697, 281] on button "Add Payment" at bounding box center [662, 286] width 137 height 15
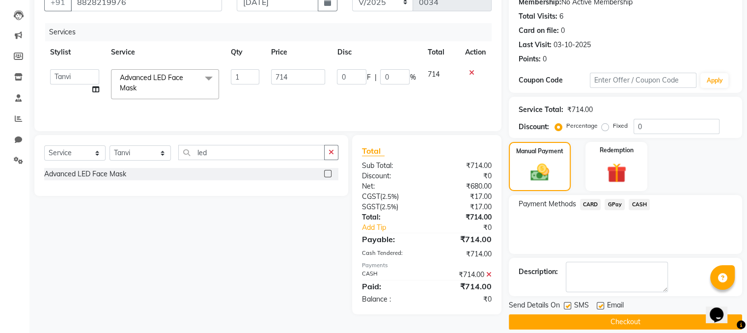
scroll to position [109, 0]
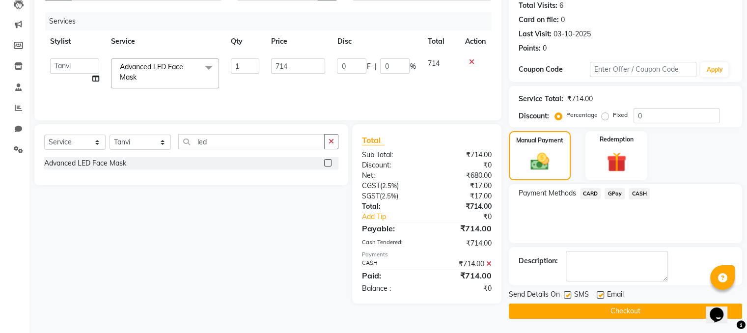
click at [641, 305] on button "Checkout" at bounding box center [624, 310] width 233 height 15
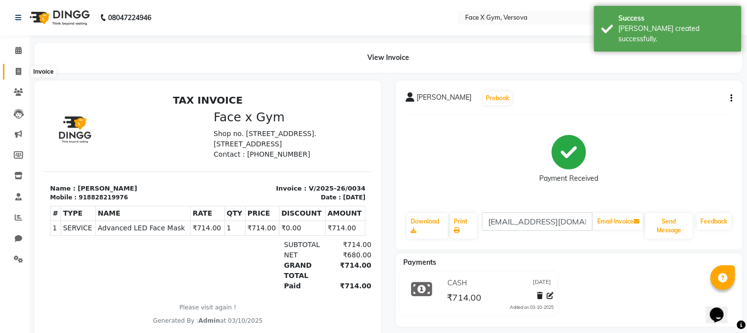
click at [15, 73] on span at bounding box center [18, 71] width 17 height 11
select select "service"
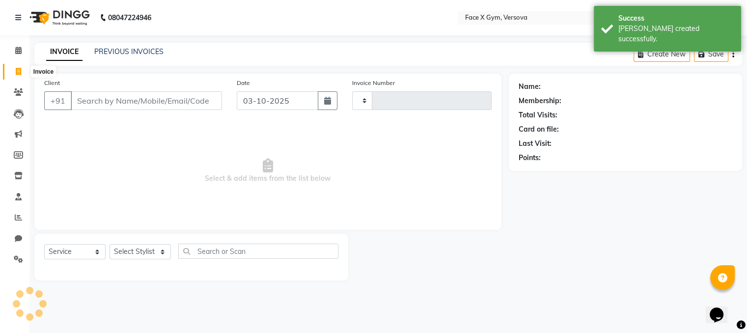
type input "0035"
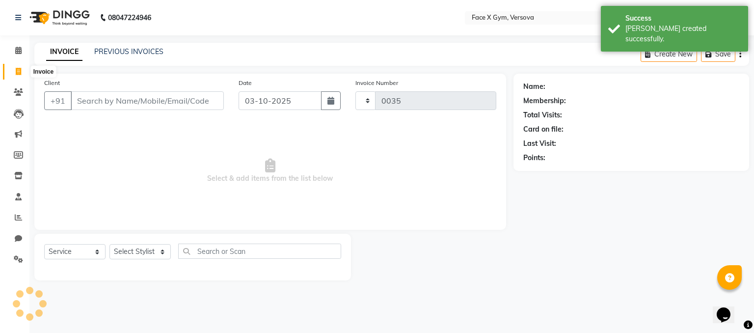
select select "8976"
click at [15, 96] on icon at bounding box center [18, 91] width 9 height 7
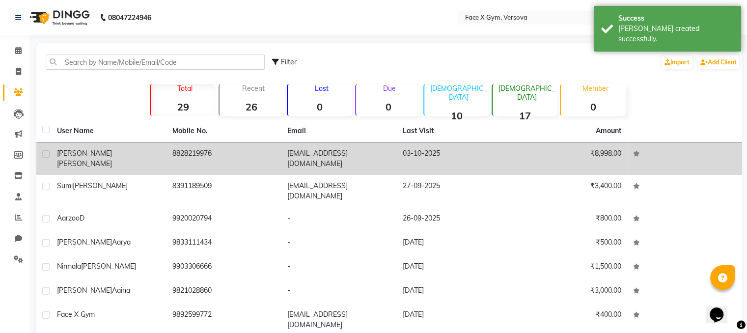
click at [141, 148] on div "[PERSON_NAME]" at bounding box center [109, 158] width 104 height 21
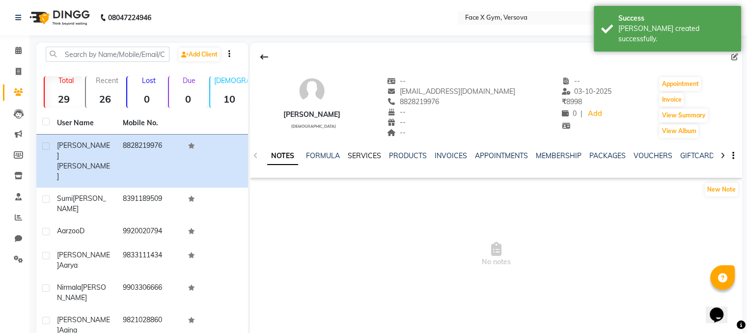
click at [358, 152] on link "SERVICES" at bounding box center [363, 155] width 33 height 9
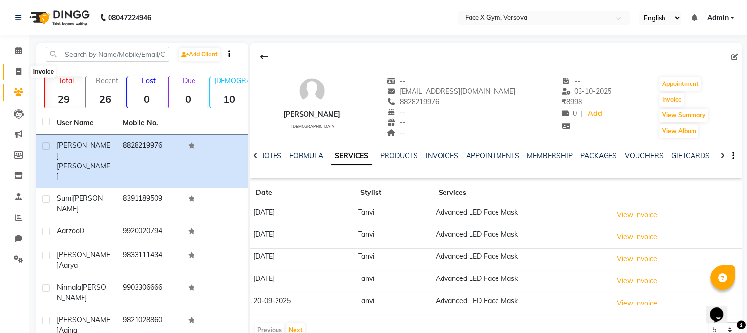
click at [20, 73] on icon at bounding box center [18, 71] width 5 height 7
select select "service"
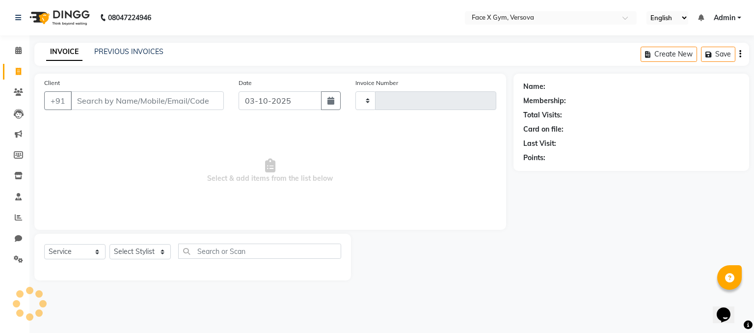
type input "0035"
select select "8976"
click at [24, 93] on span at bounding box center [18, 92] width 17 height 11
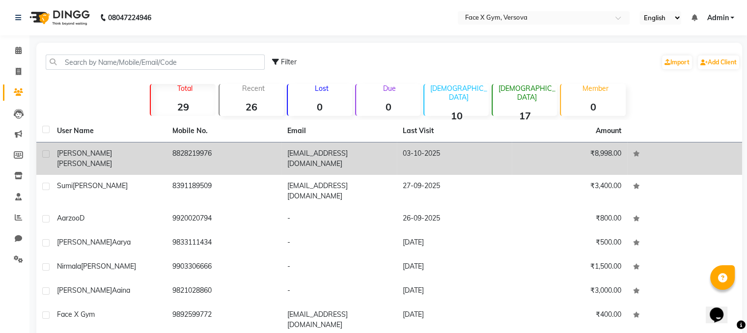
click at [108, 159] on span "[PERSON_NAME]" at bounding box center [84, 163] width 55 height 9
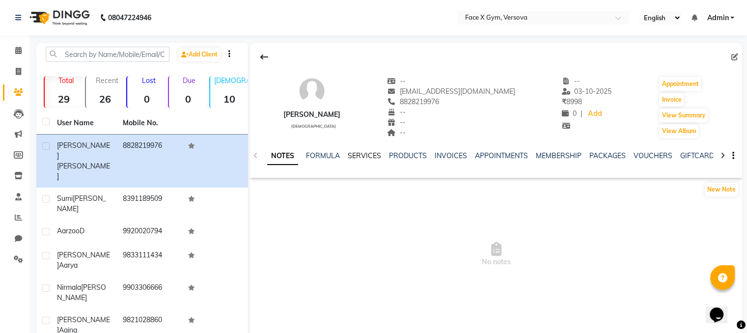
drag, startPoint x: 361, startPoint y: 148, endPoint x: 357, endPoint y: 157, distance: 9.9
click at [357, 157] on div "NOTES FORMULA SERVICES PRODUCTS INVOICES APPOINTMENTS MEMBERSHIP PACKAGES VOUCH…" at bounding box center [496, 156] width 492 height 34
click at [357, 157] on link "SERVICES" at bounding box center [363, 155] width 33 height 9
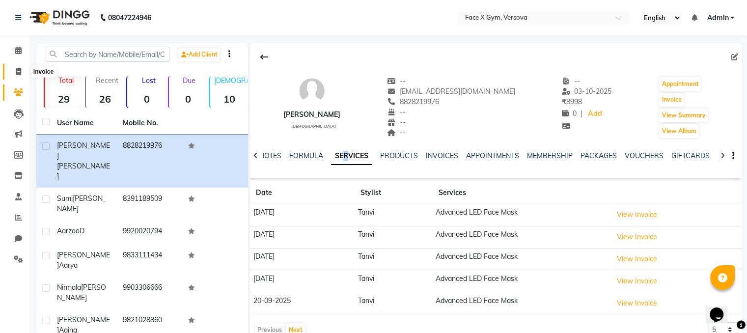
click at [25, 73] on span at bounding box center [18, 71] width 17 height 11
select select "8976"
select select "service"
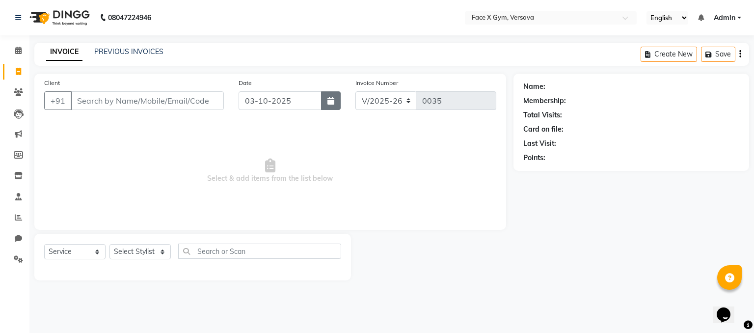
click at [327, 95] on button "button" at bounding box center [331, 100] width 20 height 19
select select "10"
select select "2025"
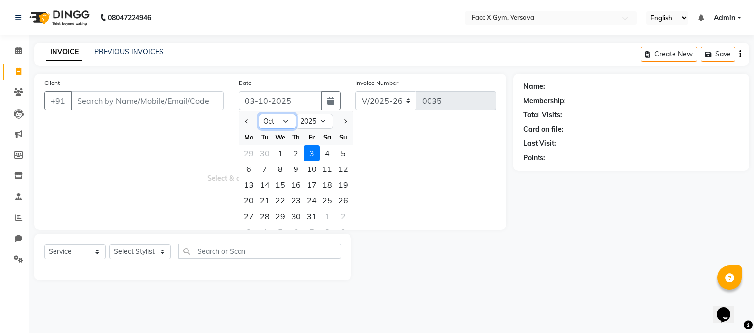
click at [281, 121] on select "Jan Feb Mar Apr May Jun [DATE] Aug Sep Oct Nov Dec" at bounding box center [277, 121] width 37 height 15
click at [287, 124] on select "Jan Feb Mar Apr May Jun [DATE] Aug Sep Oct Nov Dec" at bounding box center [277, 121] width 37 height 15
select select "9"
click at [259, 114] on select "Jan Feb Mar Apr May Jun [DATE] Aug Sep Oct Nov Dec" at bounding box center [277, 121] width 37 height 15
click at [269, 216] on div "30" at bounding box center [265, 216] width 16 height 16
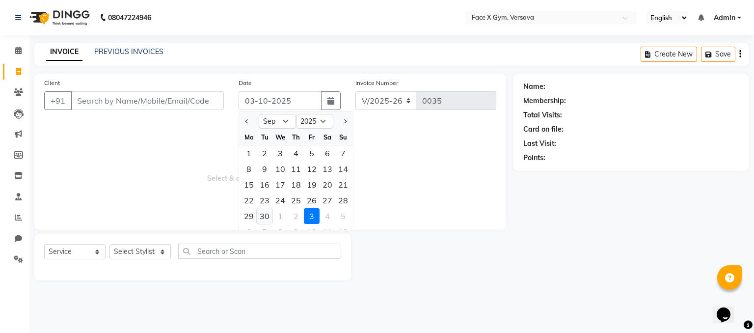
type input "30-09-2025"
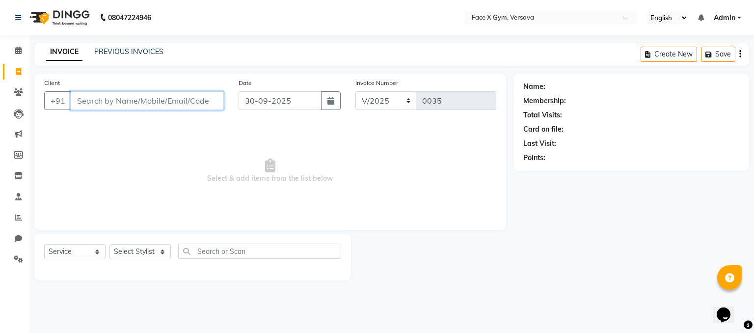
click at [190, 106] on input "Client" at bounding box center [147, 100] width 153 height 19
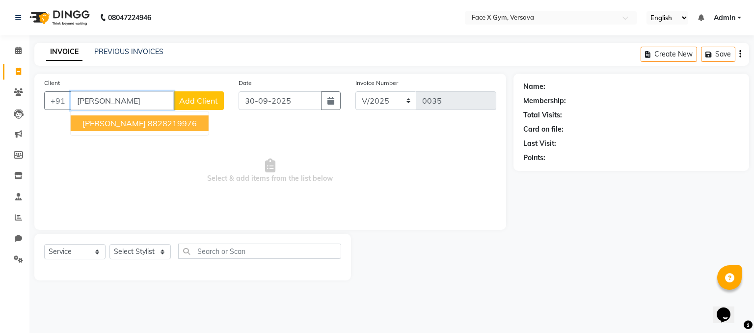
click at [177, 123] on ngb-highlight "8828219976" at bounding box center [172, 123] width 49 height 10
type input "8828219976"
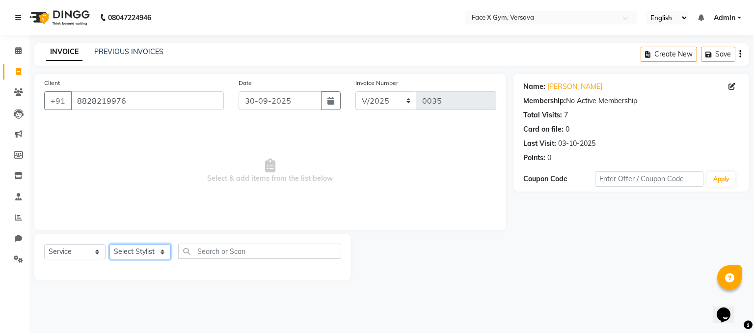
click at [139, 252] on select "Select Stylist [PERSON_NAME] Jiya Pallavi [PERSON_NAME] [PERSON_NAME] [PERSON_N…" at bounding box center [139, 251] width 61 height 15
select select "90811"
click at [109, 244] on select "Select Stylist [PERSON_NAME] Jiya Pallavi [PERSON_NAME] [PERSON_NAME] [PERSON_N…" at bounding box center [139, 251] width 61 height 15
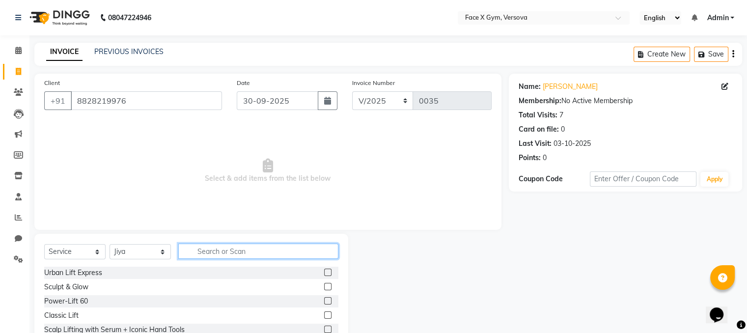
click at [230, 250] on input "text" at bounding box center [258, 250] width 160 height 15
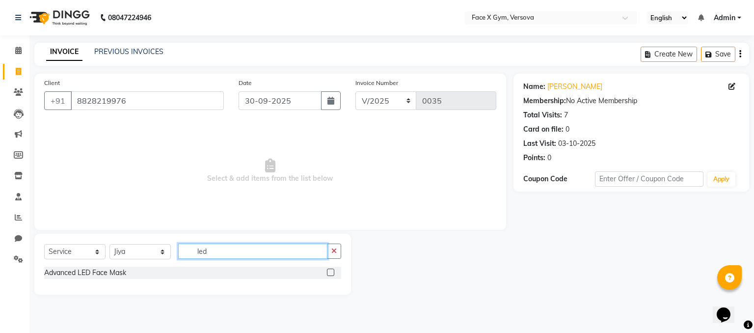
type input "led"
click at [332, 275] on label at bounding box center [330, 271] width 7 height 7
click at [332, 275] on input "checkbox" at bounding box center [330, 272] width 6 height 6
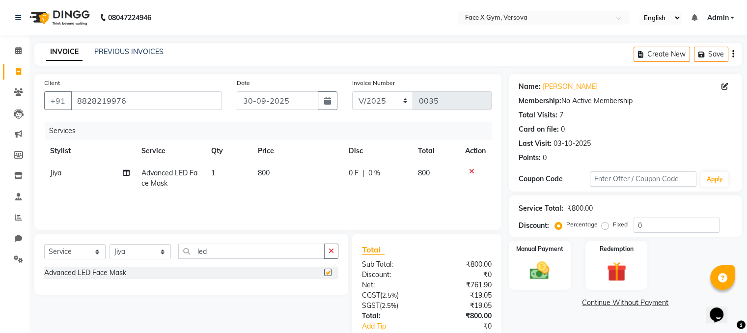
checkbox input "false"
click at [332, 107] on button "button" at bounding box center [328, 100] width 20 height 19
select select "9"
select select "2025"
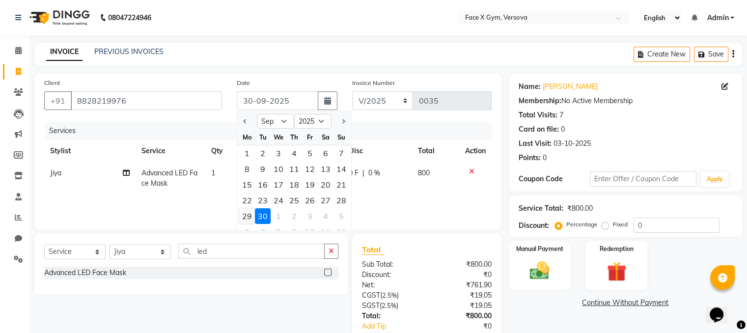
click at [249, 217] on div "29" at bounding box center [247, 216] width 16 height 16
type input "29-09-2025"
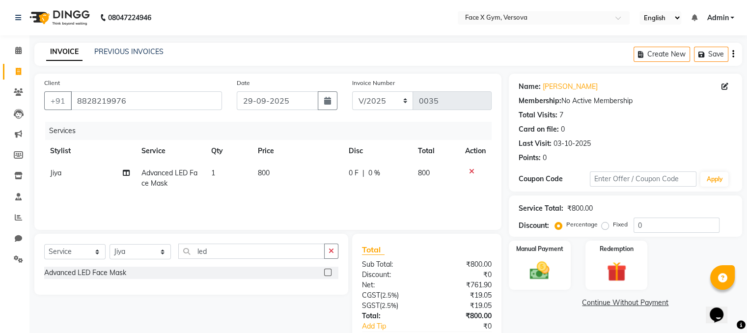
click at [279, 175] on td "800" at bounding box center [297, 178] width 91 height 32
select select "90811"
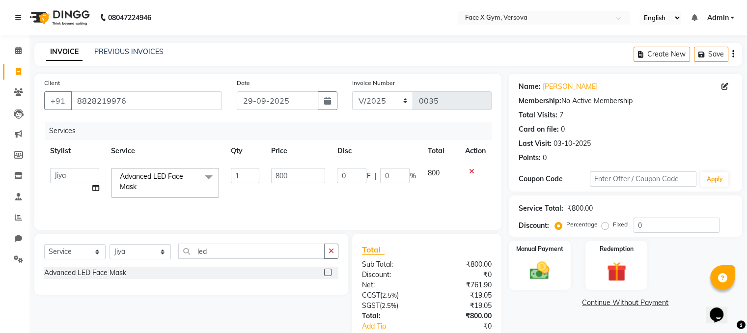
click at [279, 175] on input "800" at bounding box center [298, 175] width 54 height 15
type input "714"
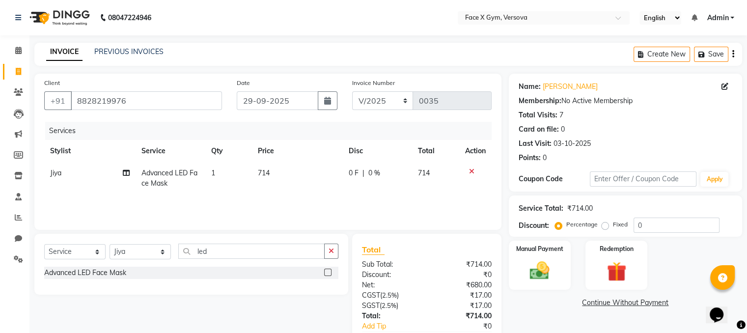
click at [320, 199] on div "Services Stylist Service Qty Price Disc Total Action Jiya Advanced LED Face Mas…" at bounding box center [267, 171] width 447 height 98
click at [535, 273] on img at bounding box center [539, 271] width 33 height 24
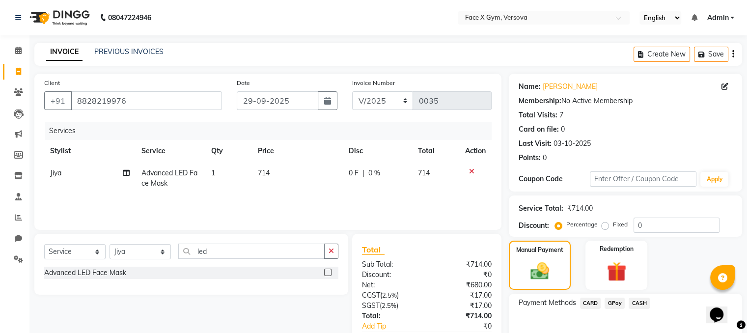
click at [634, 299] on span "CASH" at bounding box center [638, 302] width 21 height 11
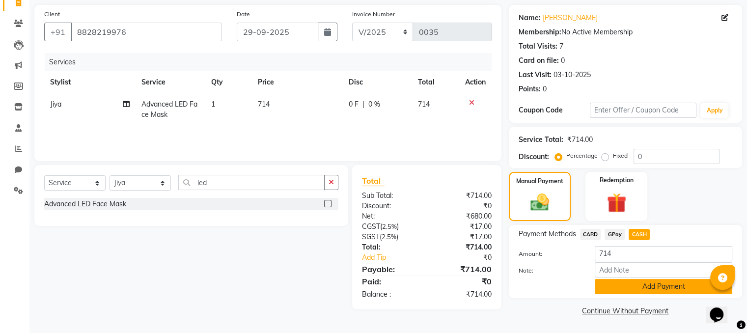
click at [608, 282] on button "Add Payment" at bounding box center [662, 286] width 137 height 15
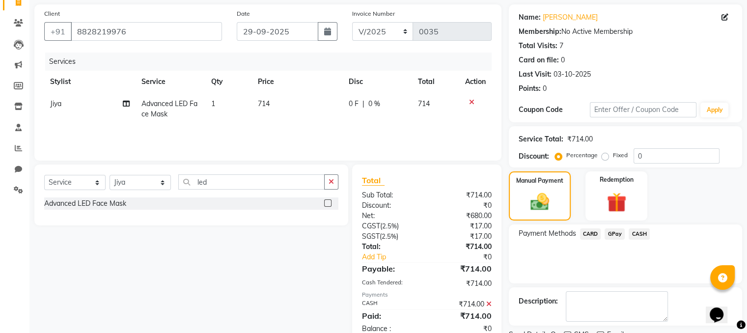
scroll to position [109, 0]
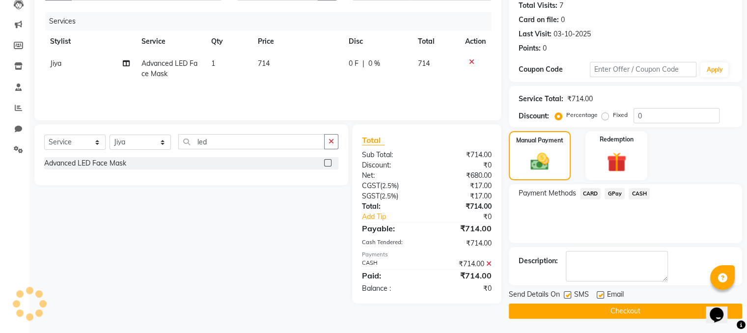
click at [661, 310] on button "Checkout" at bounding box center [624, 310] width 233 height 15
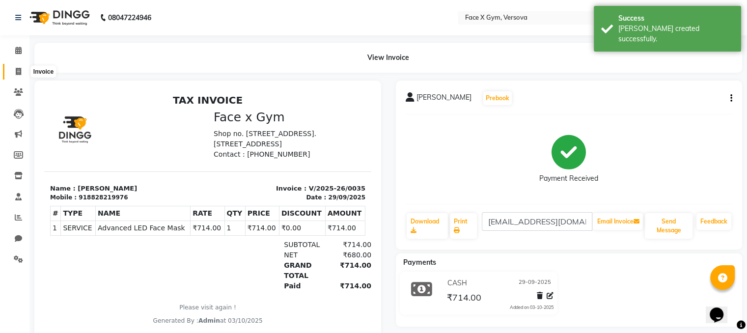
click at [18, 73] on icon at bounding box center [18, 71] width 5 height 7
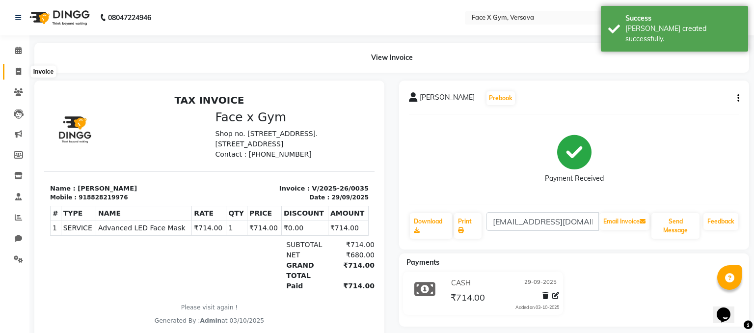
select select "8976"
select select "service"
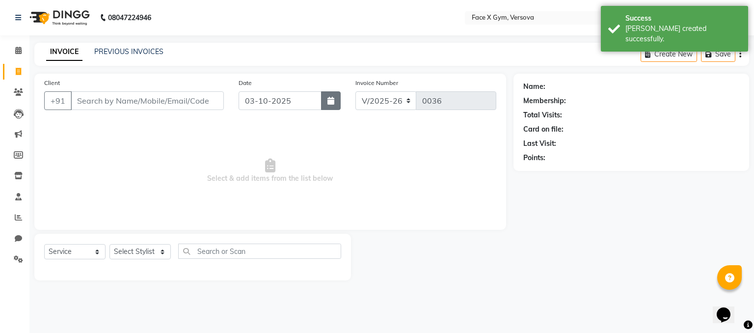
click at [328, 93] on button "button" at bounding box center [331, 100] width 20 height 19
select select "10"
select select "2025"
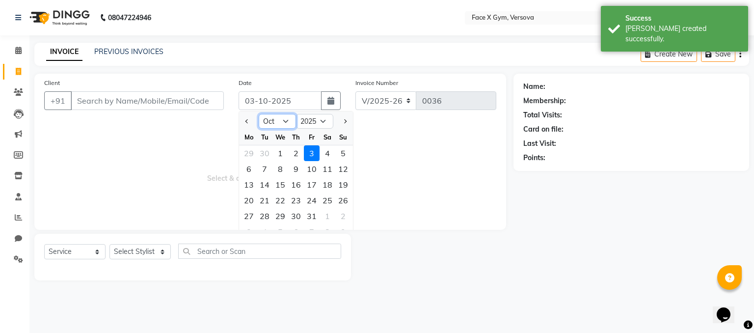
click at [273, 121] on select "Jan Feb Mar Apr May Jun [DATE] Aug Sep Oct Nov Dec" at bounding box center [277, 121] width 37 height 15
select select "9"
click at [259, 114] on select "Jan Feb Mar Apr May Jun [DATE] Aug Sep Oct Nov Dec" at bounding box center [277, 121] width 37 height 15
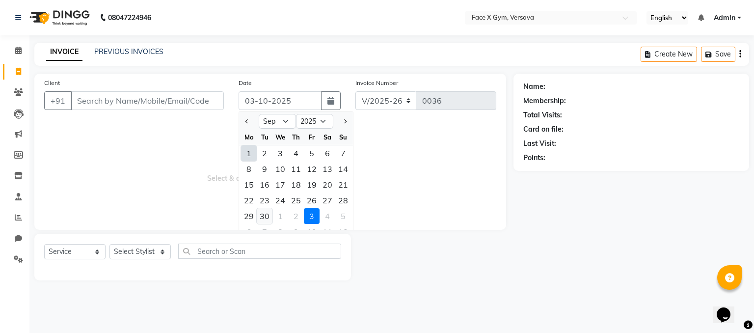
click at [259, 216] on div "30" at bounding box center [265, 216] width 16 height 16
type input "30-09-2025"
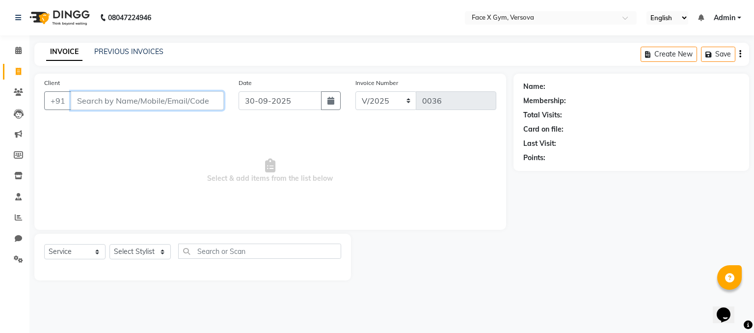
click at [199, 106] on input "Client" at bounding box center [147, 100] width 153 height 19
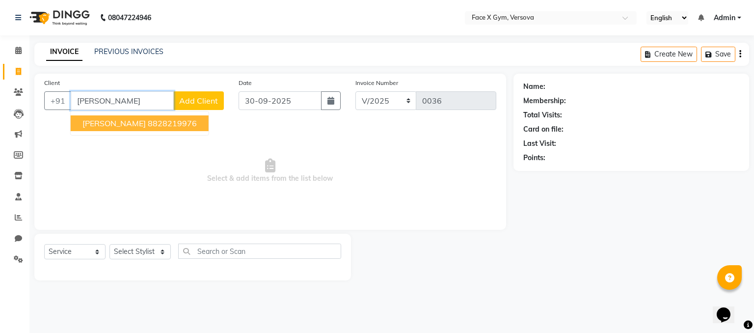
click at [194, 123] on ngb-highlight "8828219976" at bounding box center [172, 123] width 49 height 10
type input "8828219976"
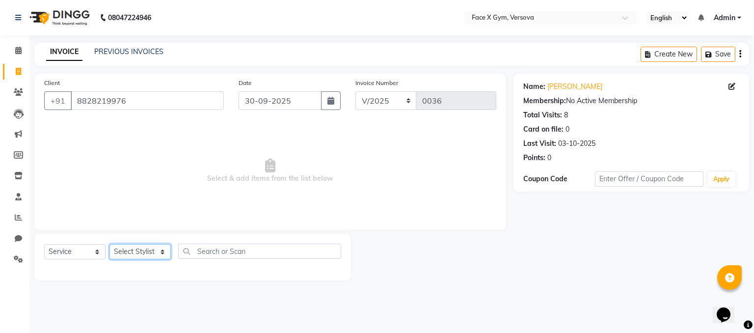
click at [139, 248] on select "Select Stylist [PERSON_NAME] Jiya Pallavi [PERSON_NAME] [PERSON_NAME] [PERSON_N…" at bounding box center [139, 251] width 61 height 15
select select "90811"
click at [109, 244] on select "Select Stylist [PERSON_NAME] Jiya Pallavi [PERSON_NAME] [PERSON_NAME] [PERSON_N…" at bounding box center [139, 251] width 61 height 15
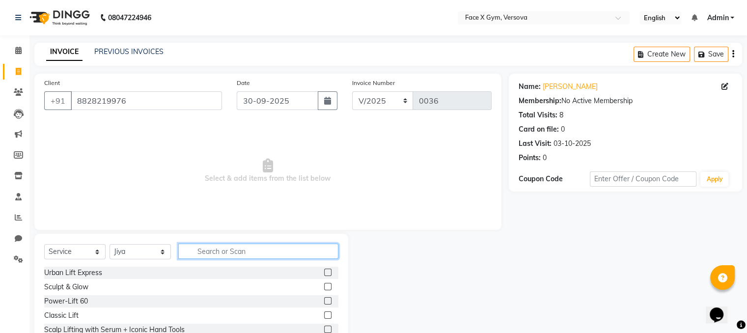
click at [224, 251] on input "text" at bounding box center [258, 250] width 160 height 15
type input ";"
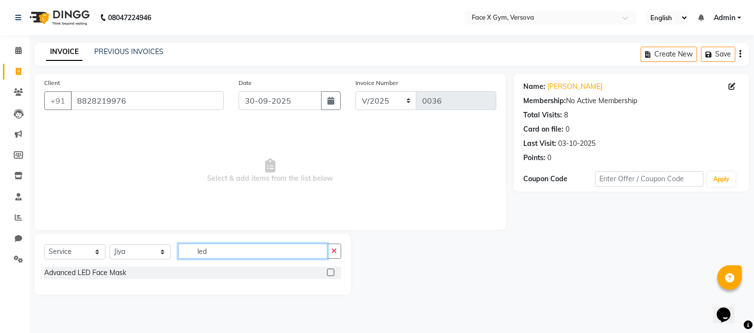
type input "led"
click at [330, 274] on label at bounding box center [330, 271] width 7 height 7
click at [330, 274] on input "checkbox" at bounding box center [330, 272] width 6 height 6
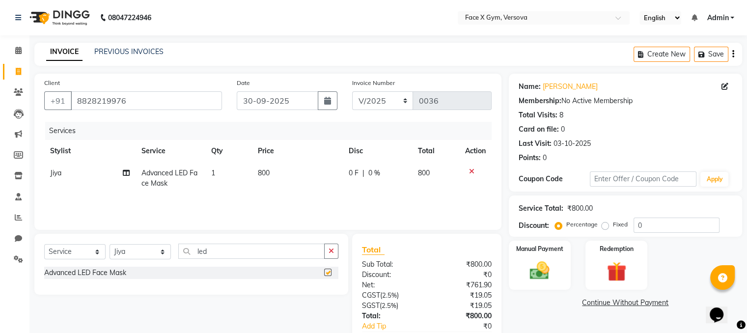
checkbox input "false"
click at [287, 167] on td "800" at bounding box center [297, 178] width 91 height 32
select select "90811"
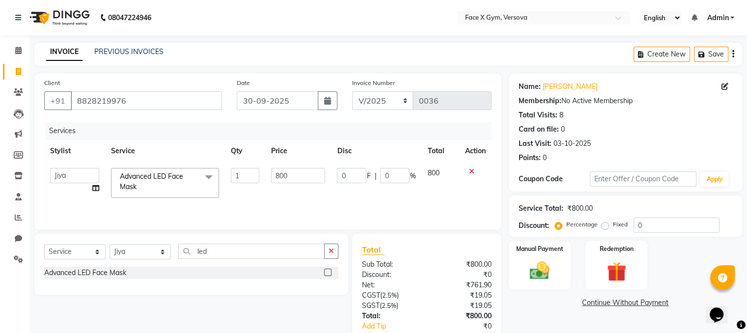
click at [287, 167] on td "800" at bounding box center [298, 183] width 66 height 42
drag, startPoint x: 291, startPoint y: 176, endPoint x: 188, endPoint y: 190, distance: 103.6
click at [188, 190] on tr "[PERSON_NAME] Jiya Pallavi [PERSON_NAME] [PERSON_NAME] [PERSON_NAME] Advanced L…" at bounding box center [267, 183] width 447 height 42
type input "714"
click at [321, 196] on div "Services Stylist Service Qty Price Disc Total Action Aaina [PERSON_NAME] Jiya P…" at bounding box center [267, 171] width 447 height 98
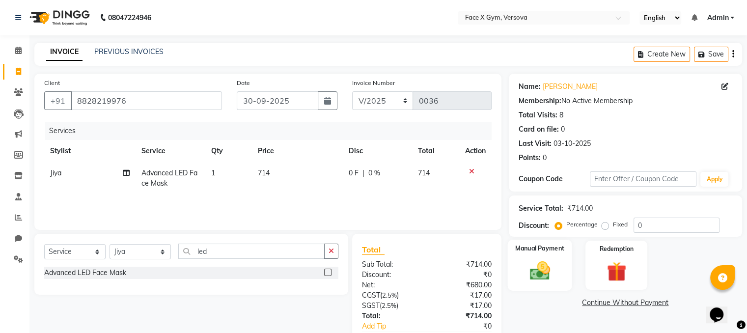
click at [534, 260] on img at bounding box center [539, 271] width 33 height 24
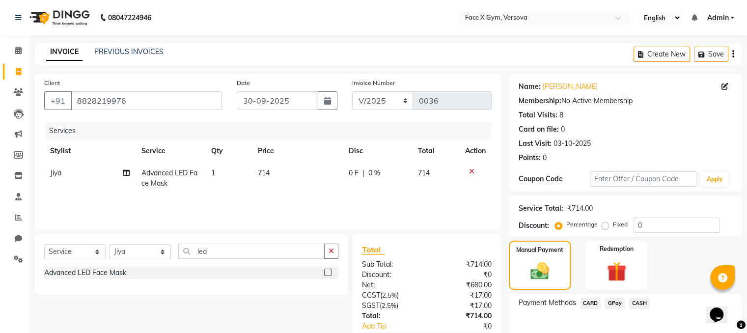
click at [644, 301] on span "CASH" at bounding box center [638, 302] width 21 height 11
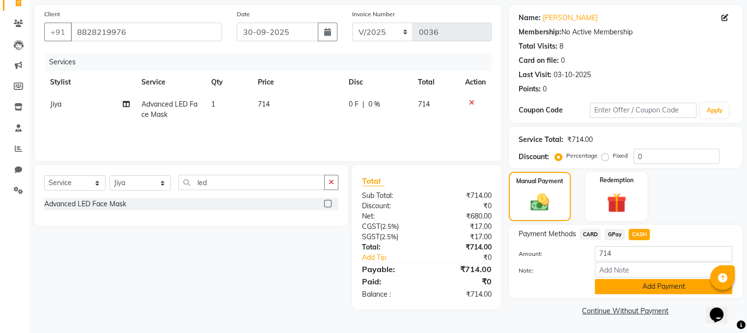
click at [668, 287] on button "Add Payment" at bounding box center [662, 286] width 137 height 15
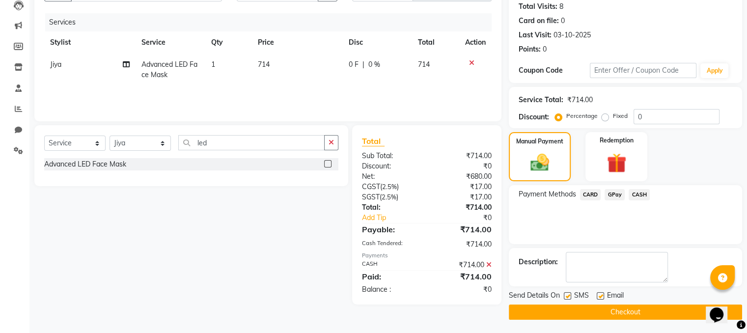
scroll to position [109, 0]
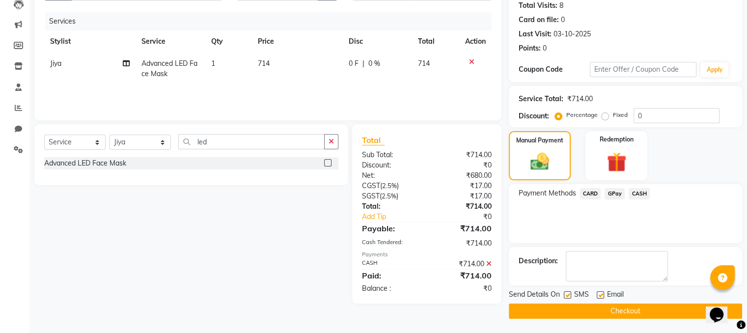
click at [675, 306] on button "Checkout" at bounding box center [624, 310] width 233 height 15
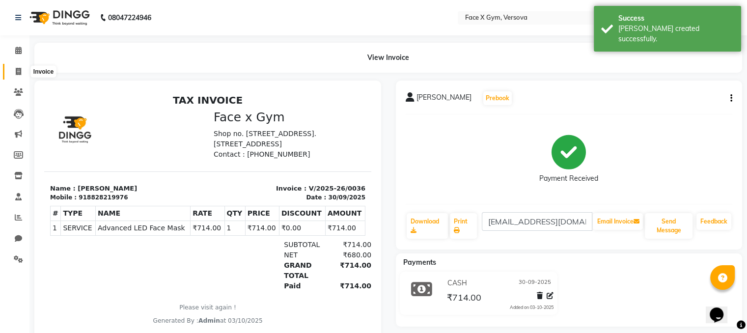
click at [16, 72] on icon at bounding box center [18, 71] width 5 height 7
select select "service"
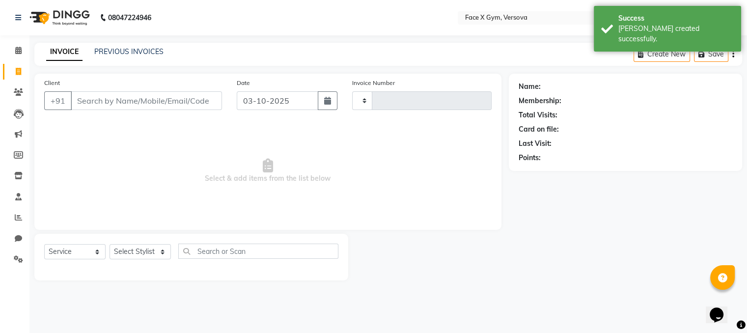
type input "0037"
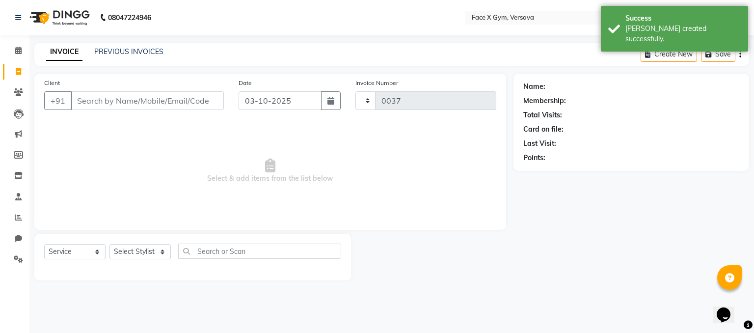
select select "8976"
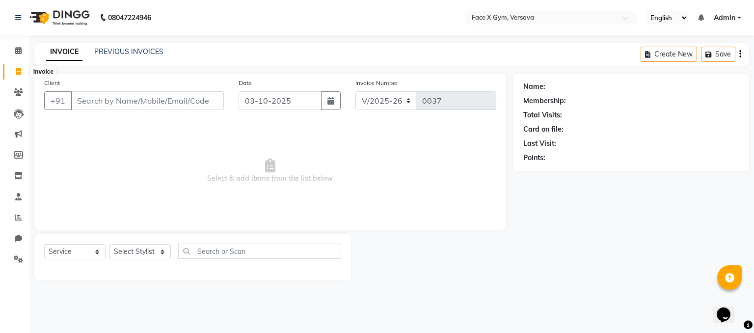
click at [14, 75] on span at bounding box center [18, 71] width 17 height 11
select select "service"
type input "0037"
select select "8976"
click at [134, 52] on link "PREVIOUS INVOICES" at bounding box center [128, 51] width 69 height 9
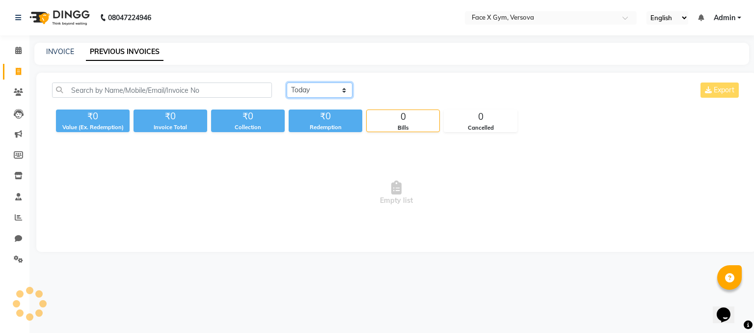
click at [326, 90] on select "[DATE] [DATE] Custom Range" at bounding box center [320, 89] width 66 height 15
select select "range"
click at [287, 82] on select "[DATE] [DATE] Custom Range" at bounding box center [320, 89] width 66 height 15
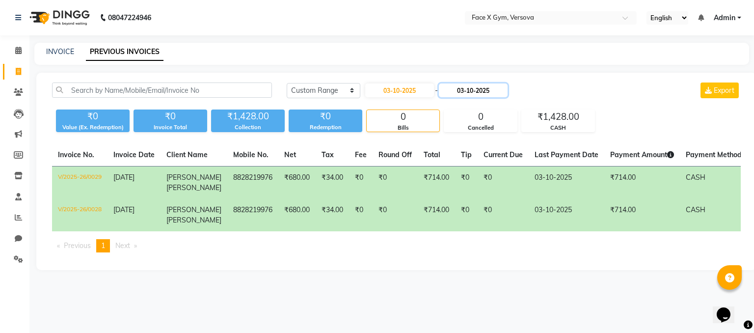
click at [477, 91] on input "03-10-2025" at bounding box center [473, 90] width 69 height 14
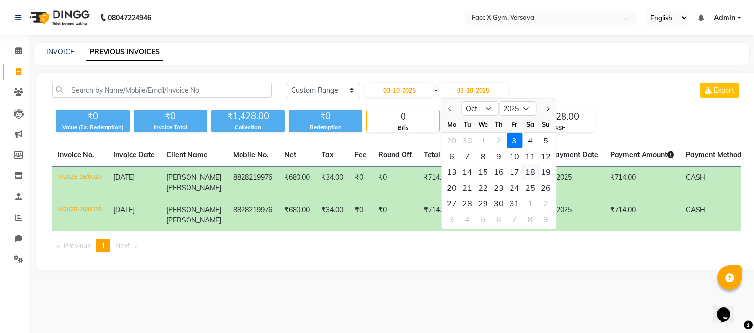
click at [534, 171] on div "18" at bounding box center [530, 172] width 16 height 16
type input "[DATE]"
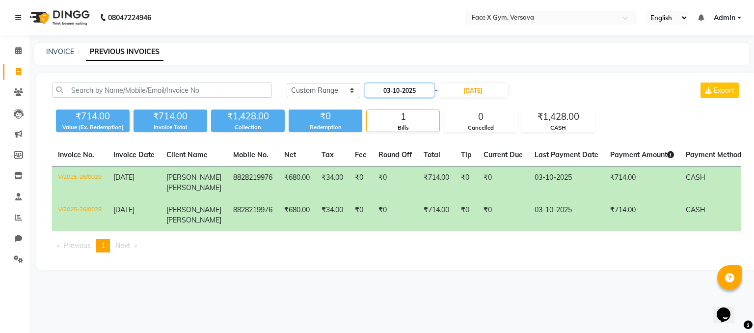
click at [416, 95] on input "03-10-2025" at bounding box center [399, 90] width 69 height 14
select select "10"
select select "2025"
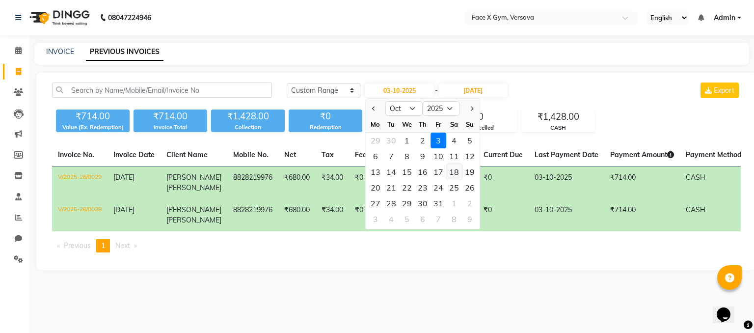
click at [450, 175] on div "18" at bounding box center [454, 172] width 16 height 16
type input "[DATE]"
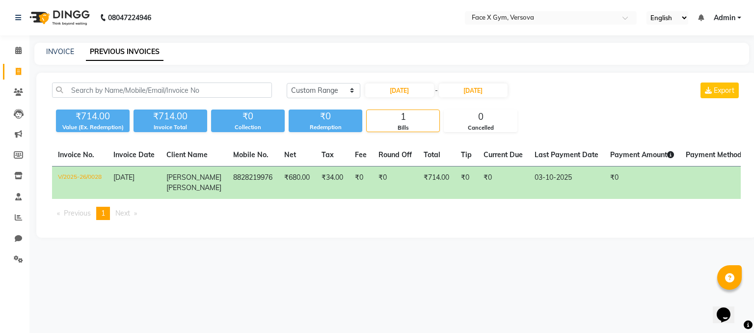
click at [587, 181] on td "03-10-2025" at bounding box center [567, 182] width 76 height 33
click at [328, 92] on select "[DATE] [DATE] Custom Range" at bounding box center [324, 90] width 74 height 15
click at [287, 83] on select "[DATE] [DATE] Custom Range" at bounding box center [324, 90] width 74 height 15
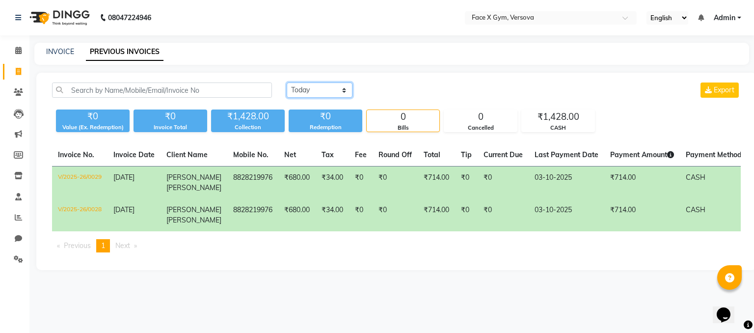
click at [323, 89] on select "[DATE] [DATE] Custom Range" at bounding box center [320, 89] width 66 height 15
click at [287, 82] on select "[DATE] [DATE] Custom Range" at bounding box center [320, 89] width 66 height 15
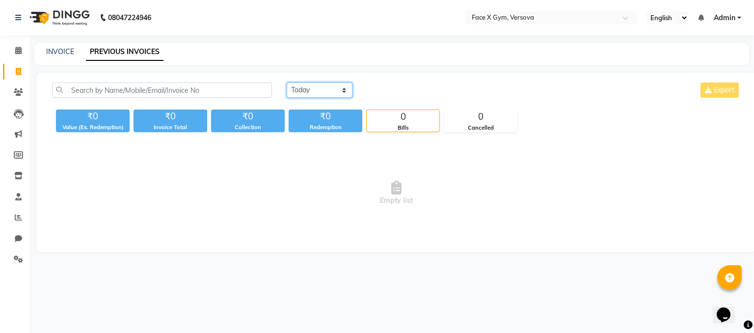
click at [298, 90] on select "[DATE] [DATE] Custom Range" at bounding box center [320, 89] width 66 height 15
select select "range"
click at [287, 82] on select "[DATE] [DATE] Custom Range" at bounding box center [320, 89] width 66 height 15
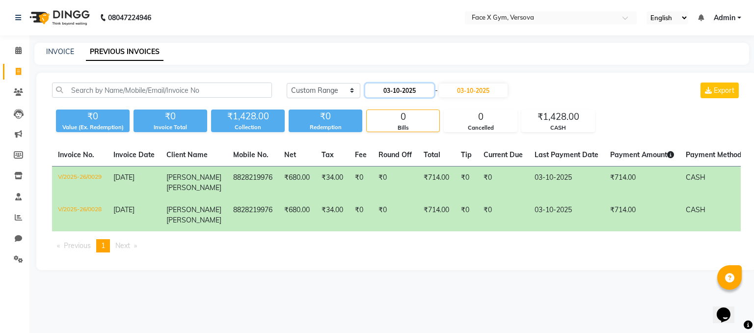
click at [388, 92] on input "03-10-2025" at bounding box center [399, 90] width 69 height 14
select select "10"
select select "2025"
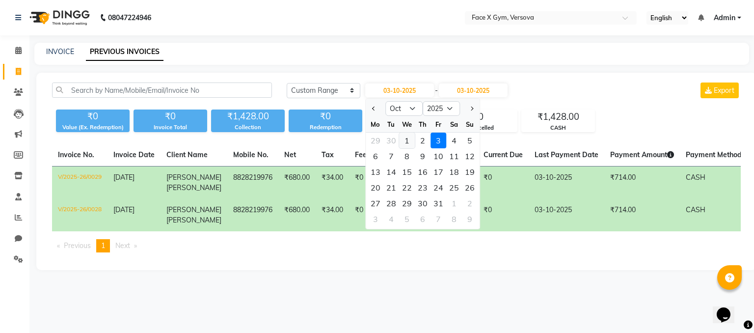
click at [404, 141] on div "1" at bounding box center [407, 141] width 16 height 16
type input "01-10-2025"
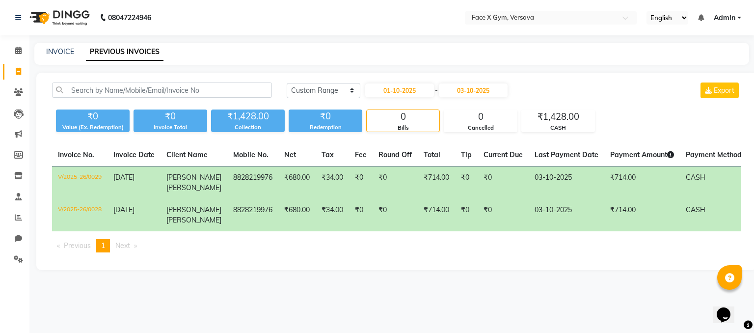
click at [521, 105] on div "[DATE] [DATE] Custom Range [DATE] - [DATE] Export" at bounding box center [513, 93] width 469 height 23
click at [397, 91] on input "01-10-2025" at bounding box center [399, 90] width 69 height 14
select select "10"
select select "2025"
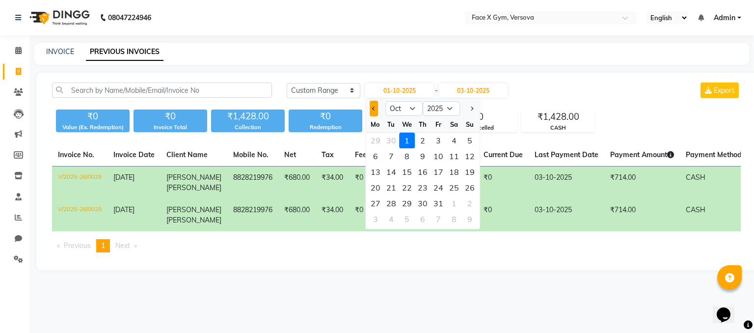
click at [371, 107] on button "Previous month" at bounding box center [374, 109] width 8 height 16
select select "9"
click at [375, 201] on div "29" at bounding box center [376, 203] width 16 height 16
type input "29-09-2025"
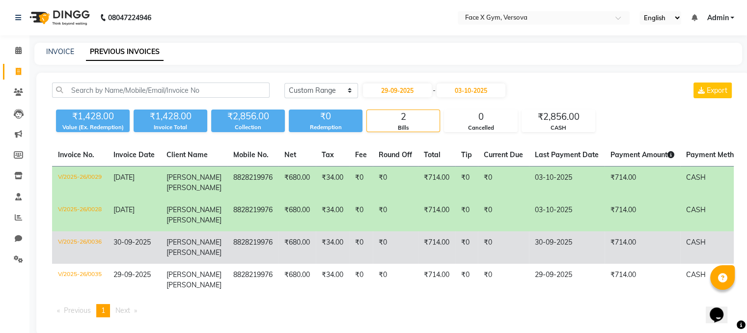
click at [379, 260] on td "₹0" at bounding box center [395, 247] width 45 height 32
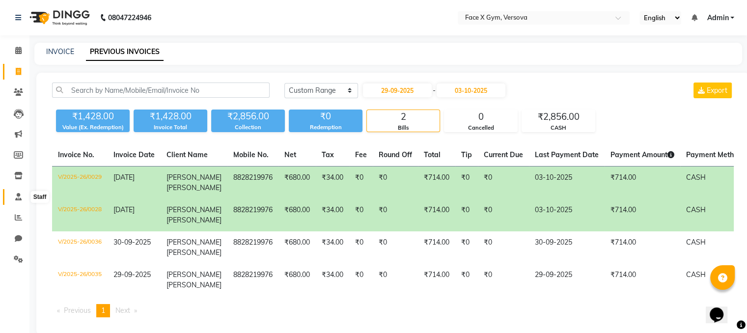
click at [18, 193] on icon at bounding box center [18, 196] width 6 height 7
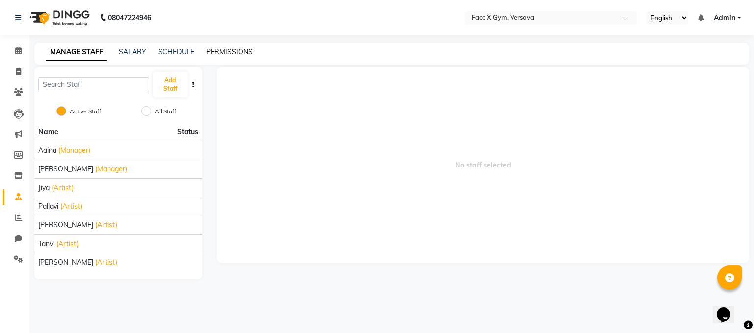
click at [220, 50] on link "PERMISSIONS" at bounding box center [229, 51] width 47 height 9
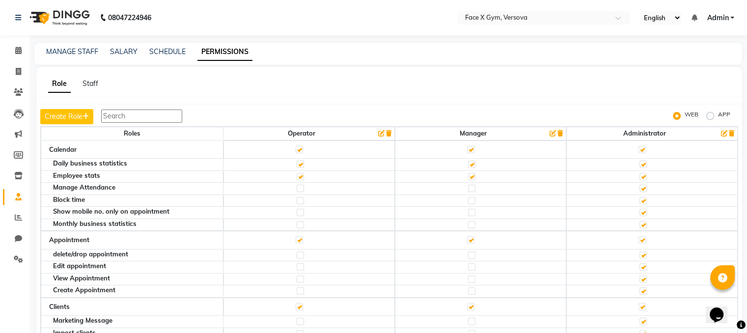
click at [125, 112] on input "text" at bounding box center [141, 115] width 81 height 13
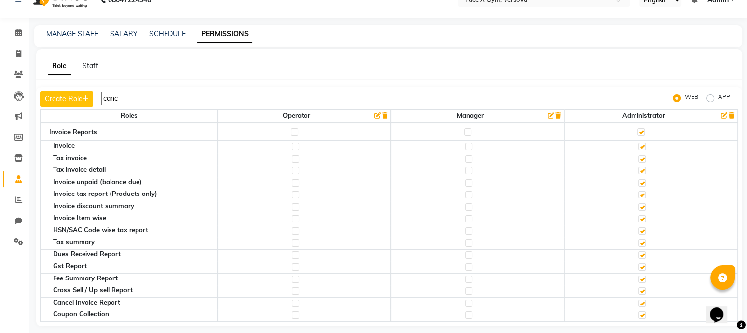
scroll to position [23, 0]
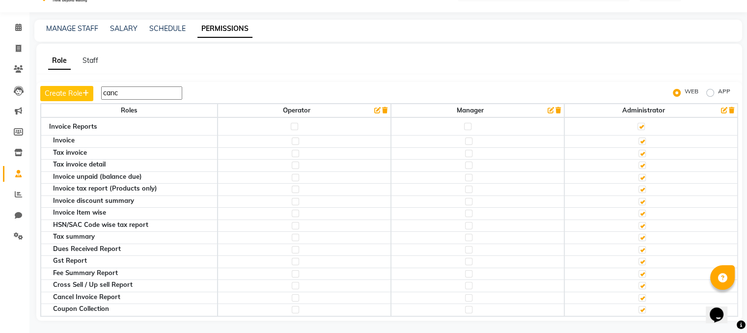
click at [146, 89] on input "canc" at bounding box center [141, 92] width 81 height 13
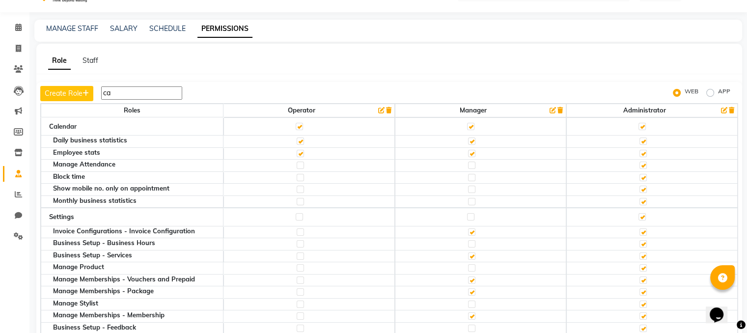
type input "c"
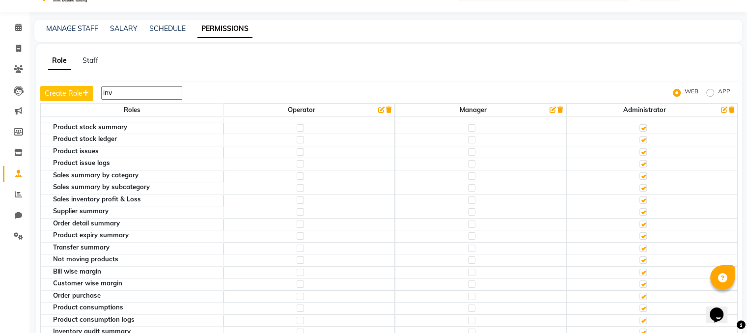
scroll to position [1367, 0]
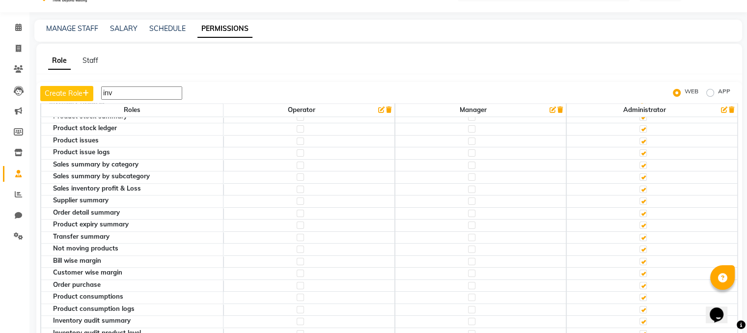
click at [132, 97] on input "inv" at bounding box center [141, 92] width 81 height 13
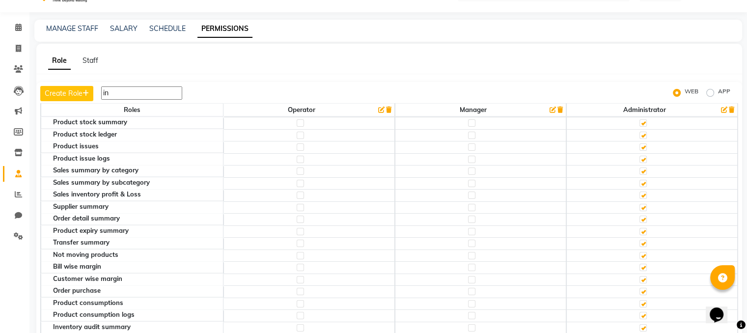
type input "i"
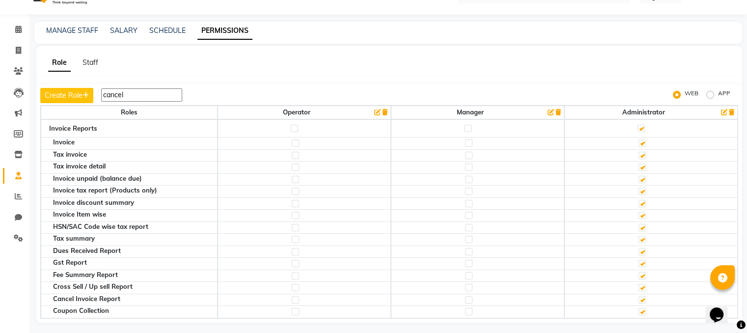
scroll to position [23, 0]
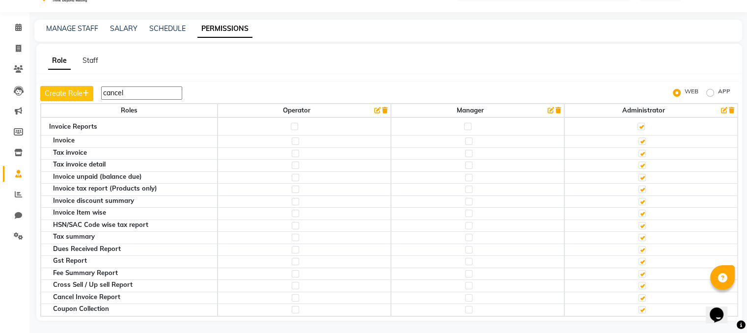
click at [131, 95] on input "cancel" at bounding box center [141, 92] width 81 height 13
type input "c"
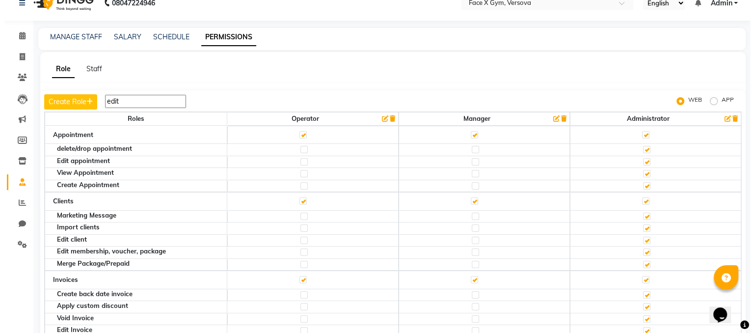
scroll to position [0, 0]
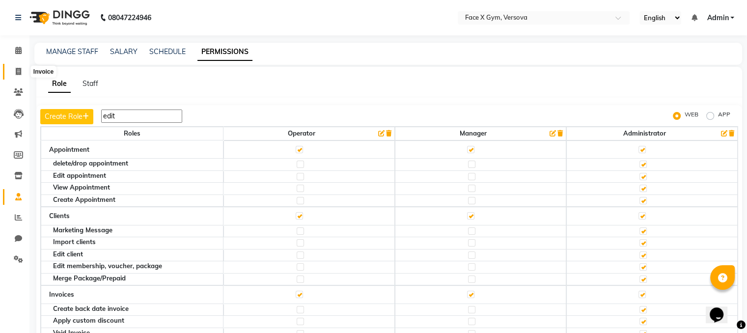
type input "edit"
click at [12, 66] on span at bounding box center [18, 71] width 17 height 11
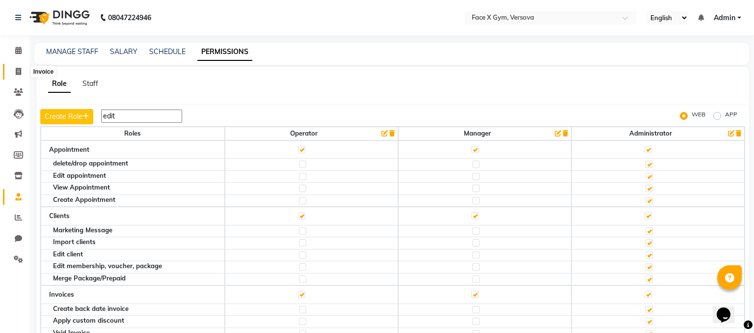
select select "8976"
select select "service"
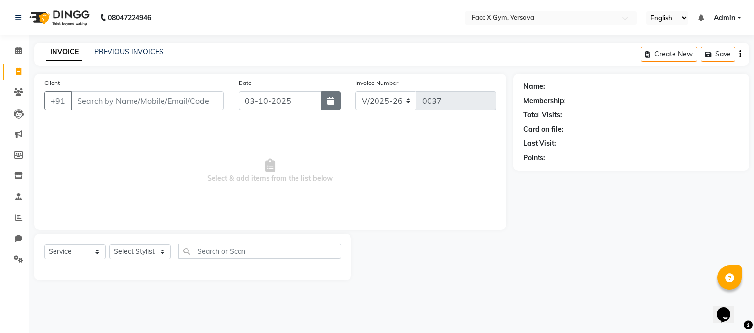
click at [330, 103] on icon "button" at bounding box center [330, 101] width 7 height 8
select select "10"
select select "2025"
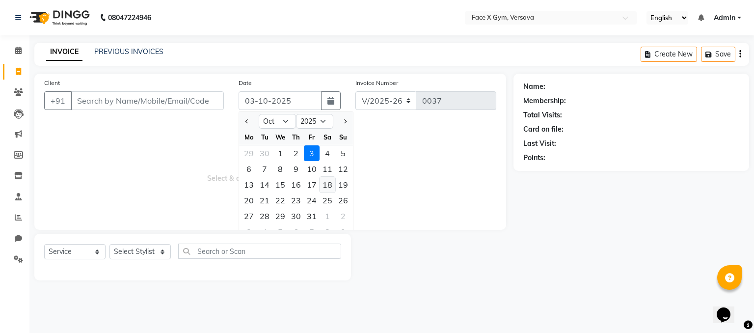
click at [332, 185] on div "18" at bounding box center [328, 185] width 16 height 16
type input "[DATE]"
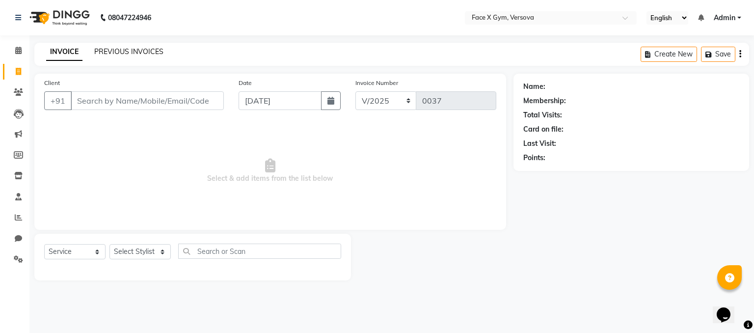
click at [145, 51] on link "PREVIOUS INVOICES" at bounding box center [128, 51] width 69 height 9
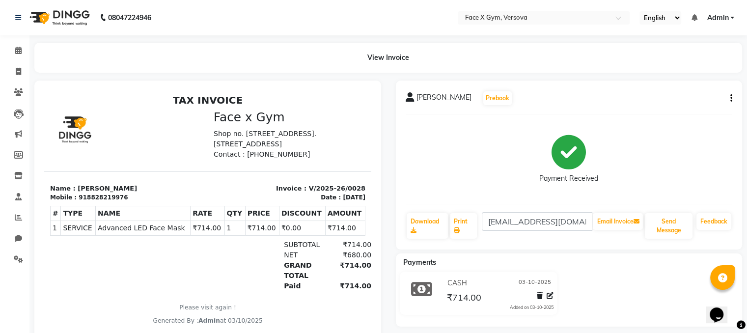
click at [730, 99] on icon "button" at bounding box center [731, 98] width 2 height 0
drag, startPoint x: 318, startPoint y: 199, endPoint x: 349, endPoint y: 196, distance: 31.6
click at [349, 196] on div "18/10/2025" at bounding box center [354, 197] width 23 height 9
click at [732, 95] on div "Bobby Pushkarna Prebook Payment Received Download Print pushkarnabobby@gmail.co…" at bounding box center [569, 164] width 347 height 169
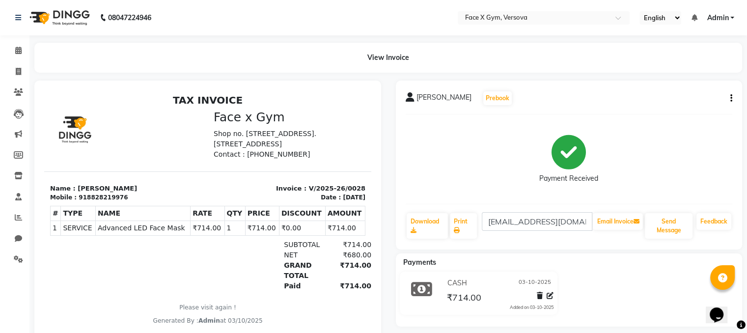
click at [732, 95] on div "Bobby Pushkarna Prebook Payment Received Download Print pushkarnabobby@gmail.co…" at bounding box center [569, 164] width 347 height 169
click at [728, 97] on button "button" at bounding box center [729, 98] width 6 height 10
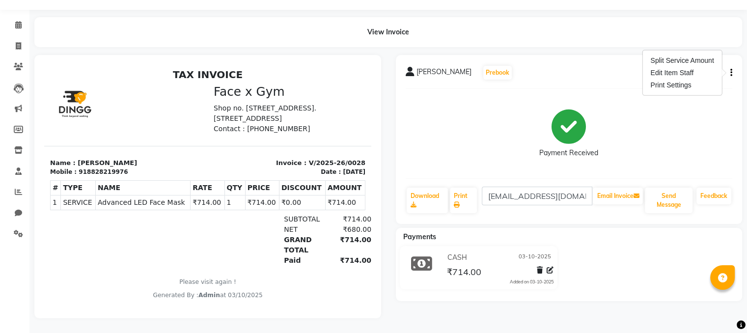
scroll to position [32, 0]
click at [675, 67] on div "Edit Item Staff" at bounding box center [681, 73] width 67 height 12
select select "90807"
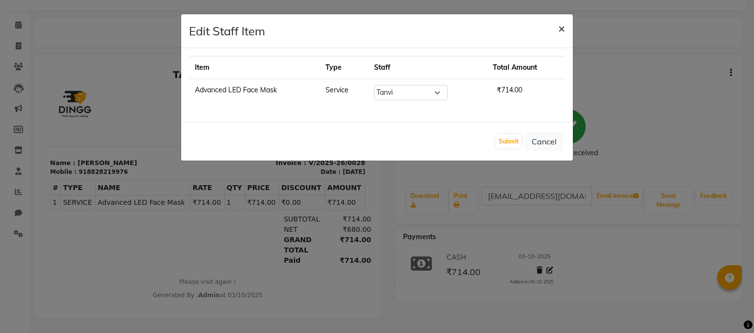
click at [561, 28] on span "×" at bounding box center [561, 28] width 7 height 15
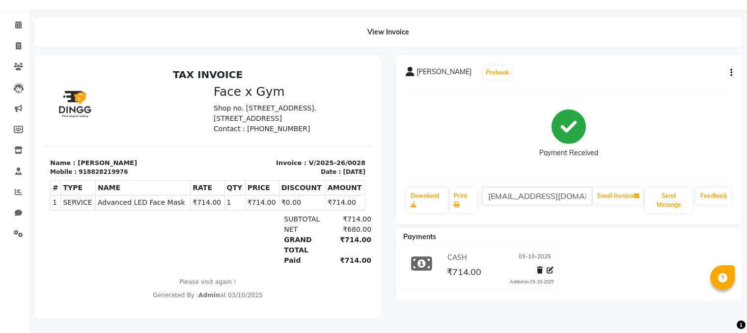
click at [343, 173] on div "18/10/2025" at bounding box center [354, 171] width 23 height 9
drag, startPoint x: 317, startPoint y: 176, endPoint x: 351, endPoint y: 177, distance: 34.4
click at [351, 177] on div "Invoice : V/2025-26/0028 Date : 18/10/2025" at bounding box center [289, 167] width 163 height 19
click at [343, 172] on div "18/10/2025" at bounding box center [354, 171] width 23 height 9
drag, startPoint x: 317, startPoint y: 174, endPoint x: 349, endPoint y: 173, distance: 31.9
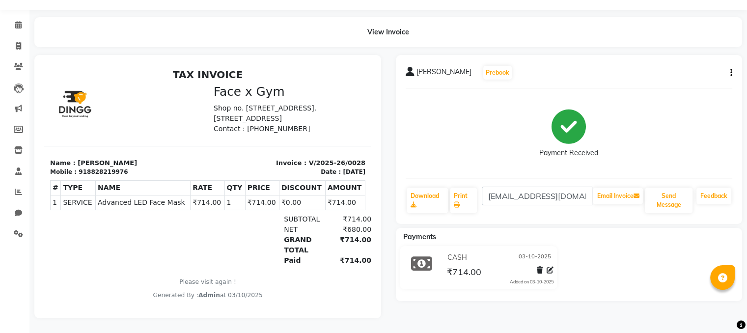
click at [349, 173] on div "Date : 18/10/2025" at bounding box center [342, 171] width 45 height 9
click at [728, 68] on button "button" at bounding box center [729, 73] width 6 height 10
click at [517, 32] on div "View Invoice" at bounding box center [387, 32] width 707 height 30
click at [541, 139] on div "Payment Received" at bounding box center [568, 133] width 59 height 49
click at [727, 68] on button "button" at bounding box center [729, 73] width 6 height 10
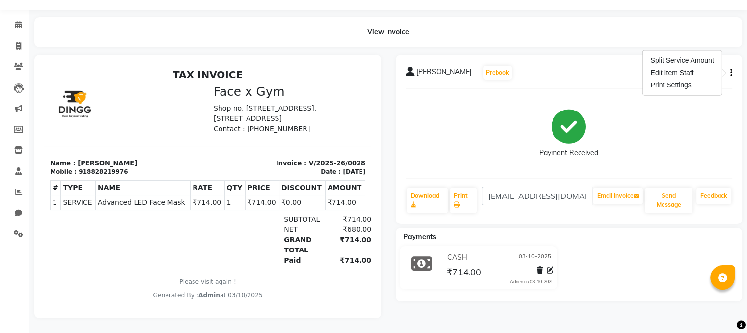
click at [448, 133] on div "Payment Received" at bounding box center [568, 134] width 327 height 74
click at [730, 73] on icon "button" at bounding box center [731, 73] width 2 height 0
click at [538, 267] on icon at bounding box center [539, 270] width 6 height 7
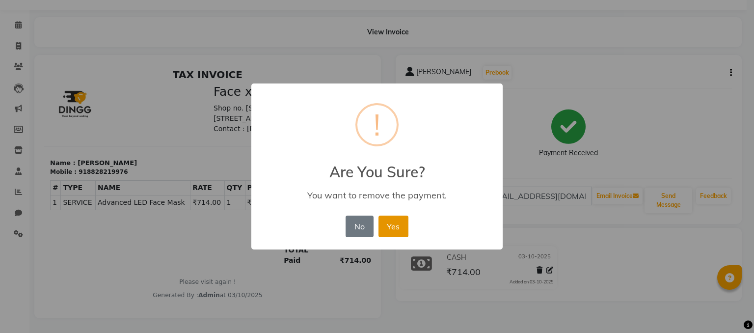
click at [385, 228] on button "Yes" at bounding box center [393, 226] width 30 height 22
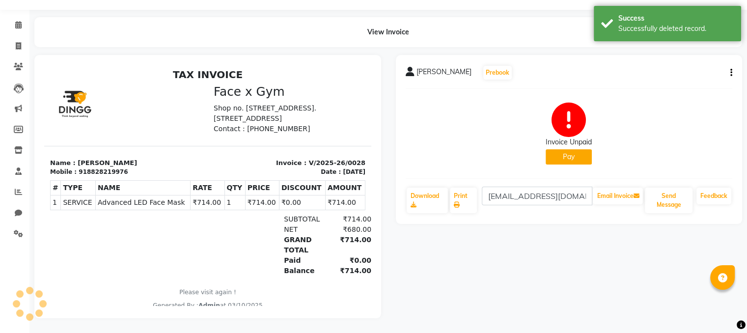
scroll to position [8, 0]
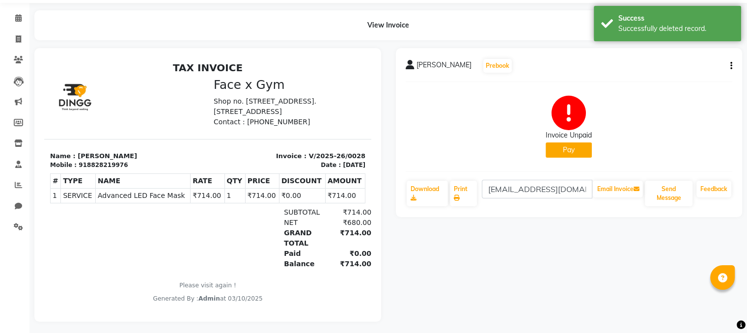
click at [538, 111] on div "Invoice Unpaid Pay" at bounding box center [568, 127] width 327 height 74
click at [730, 66] on icon "button" at bounding box center [731, 66] width 2 height 0
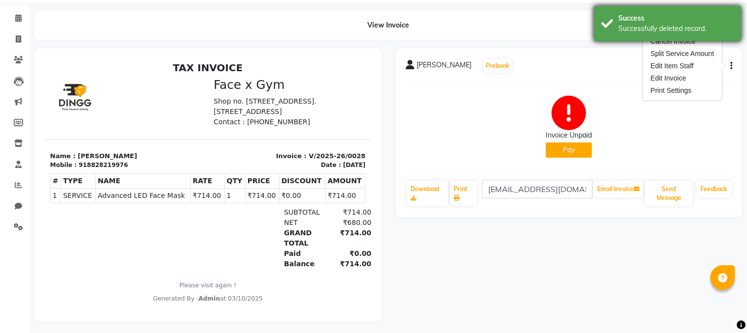
click at [634, 23] on div "Success" at bounding box center [675, 18] width 115 height 10
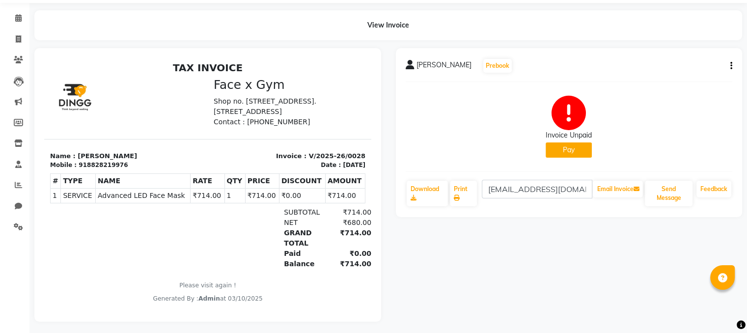
click at [730, 66] on icon "button" at bounding box center [731, 66] width 2 height 0
click at [669, 43] on div "Cancel Invoice" at bounding box center [681, 41] width 67 height 12
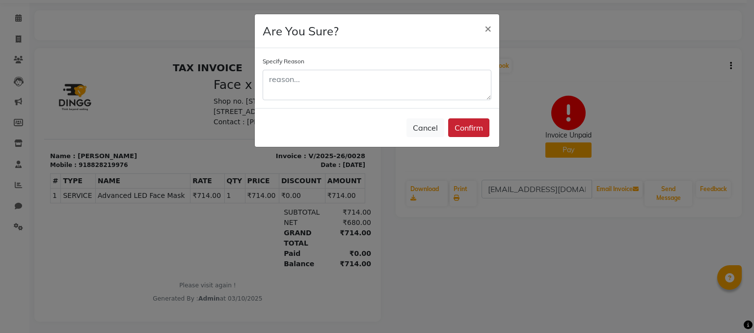
click at [479, 124] on button "Confirm" at bounding box center [468, 127] width 41 height 19
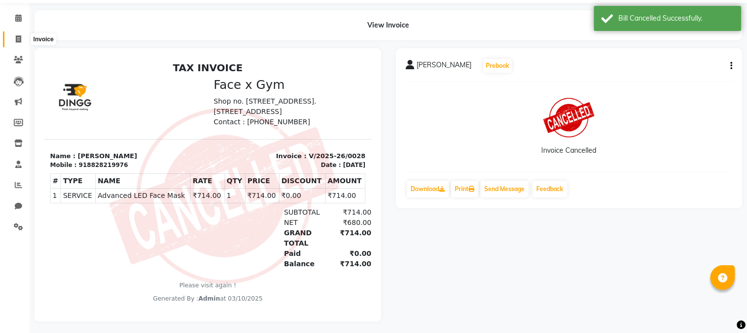
click at [19, 42] on icon at bounding box center [18, 38] width 5 height 7
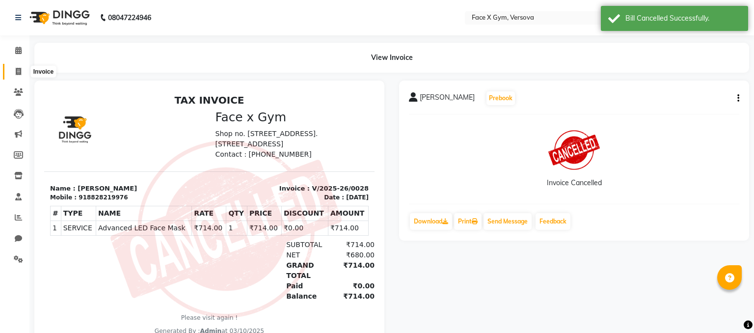
select select "8976"
select select "service"
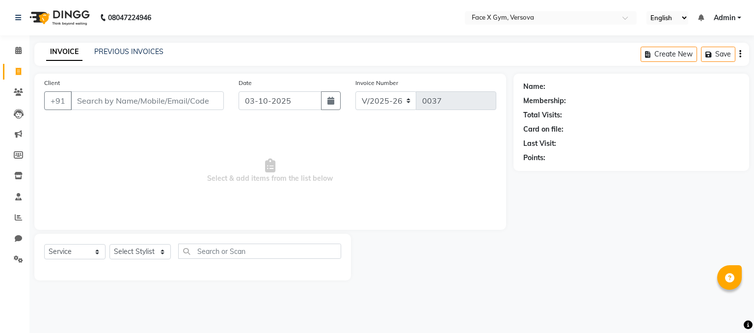
click at [113, 97] on input "Client" at bounding box center [147, 100] width 153 height 19
click at [18, 87] on span at bounding box center [18, 92] width 17 height 11
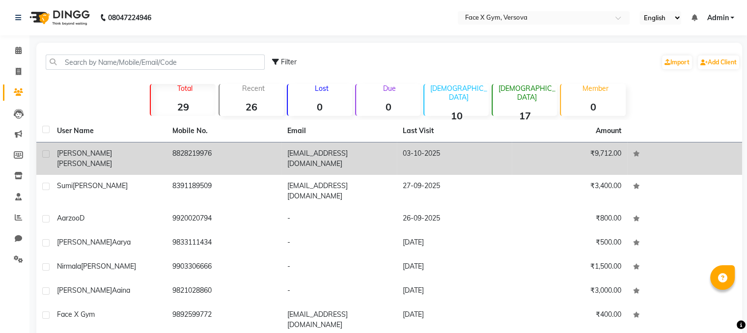
click at [147, 151] on div "[PERSON_NAME]" at bounding box center [109, 158] width 104 height 21
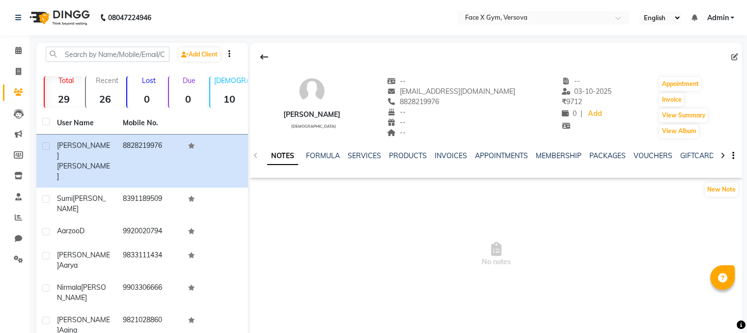
click at [368, 151] on div "SERVICES" at bounding box center [363, 156] width 33 height 10
click at [367, 153] on link "SERVICES" at bounding box center [363, 155] width 33 height 9
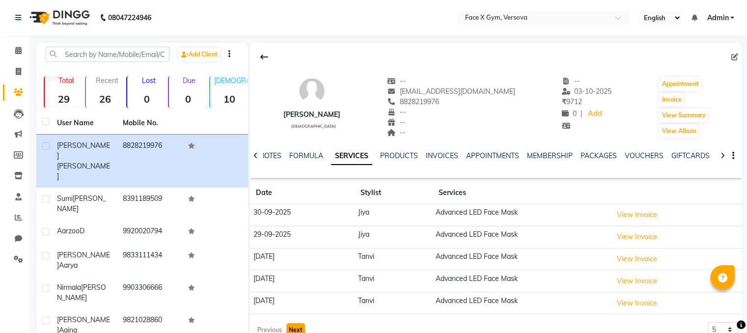
click at [290, 331] on button "Next" at bounding box center [295, 330] width 19 height 14
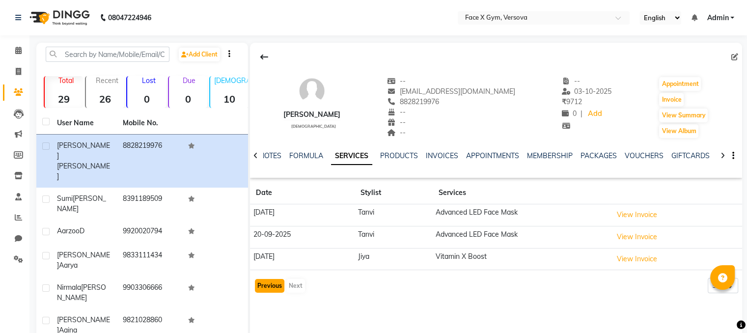
click at [275, 285] on button "Previous" at bounding box center [269, 286] width 29 height 14
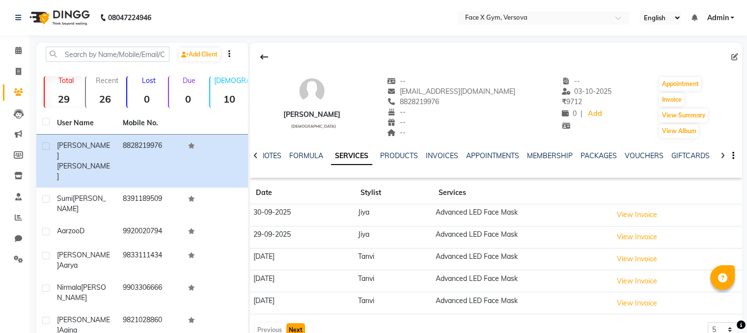
click at [291, 325] on button "Next" at bounding box center [295, 330] width 19 height 14
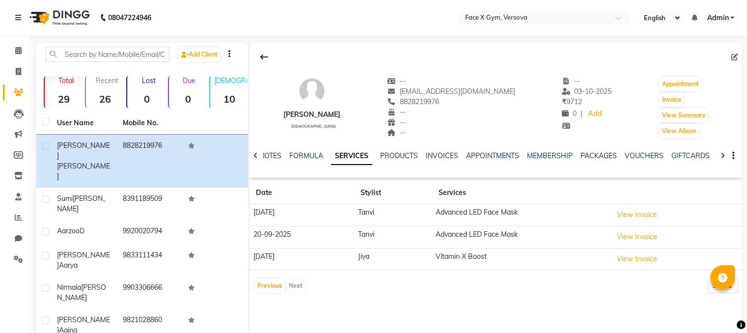
click at [291, 283] on div "Previous Next" at bounding box center [280, 286] width 52 height 16
click at [259, 286] on button "Previous" at bounding box center [269, 286] width 29 height 14
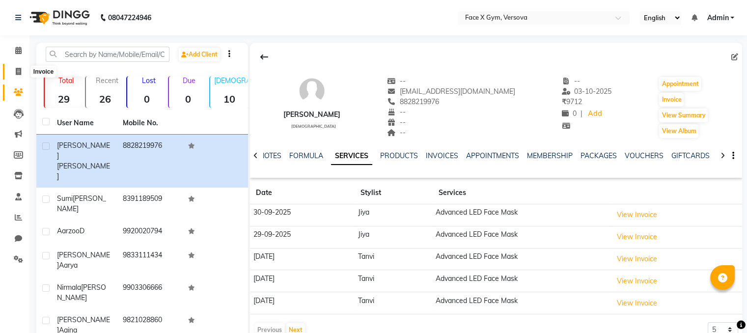
click at [20, 74] on icon at bounding box center [18, 71] width 5 height 7
select select "service"
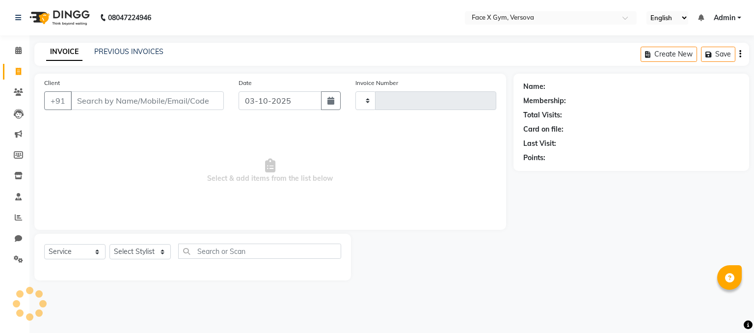
type input "0037"
select select "8976"
click at [16, 90] on icon at bounding box center [18, 91] width 9 height 7
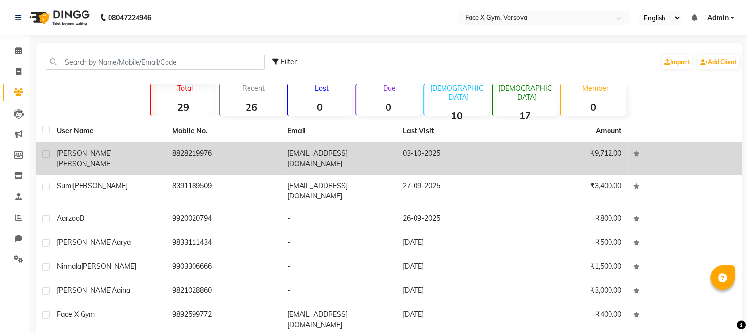
click at [177, 150] on td "8828219976" at bounding box center [223, 158] width 115 height 32
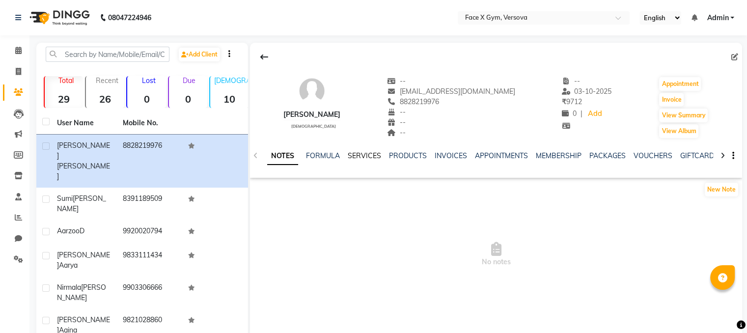
click at [356, 156] on link "SERVICES" at bounding box center [363, 155] width 33 height 9
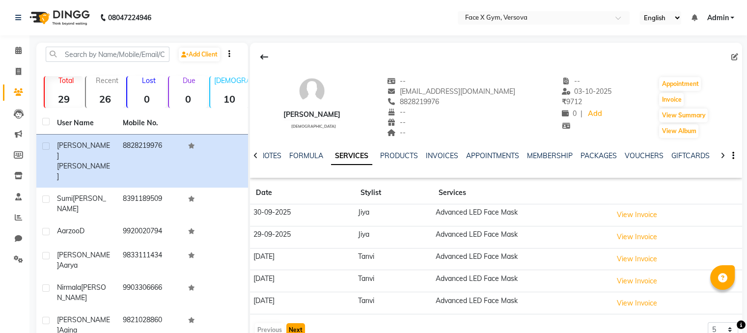
click at [295, 330] on button "Next" at bounding box center [295, 330] width 19 height 14
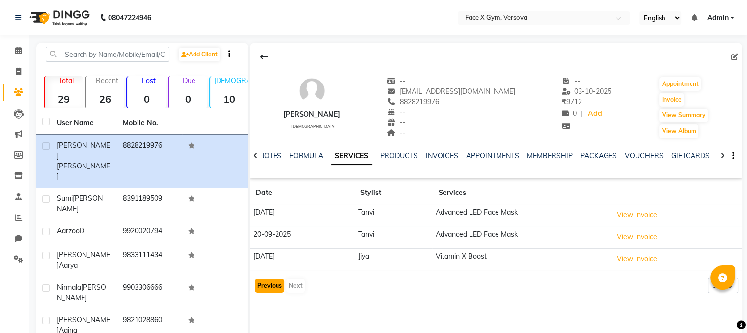
click at [274, 279] on button "Previous" at bounding box center [269, 286] width 29 height 14
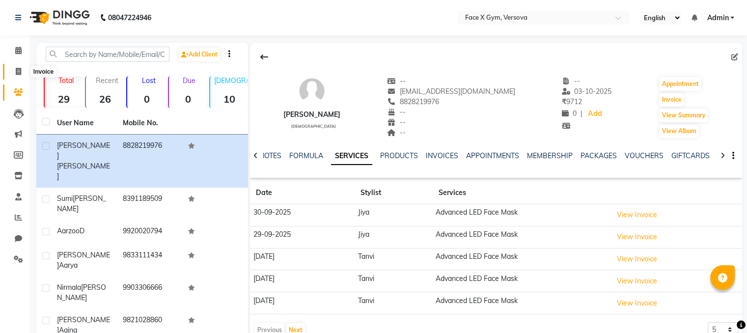
click at [20, 68] on icon at bounding box center [18, 71] width 5 height 7
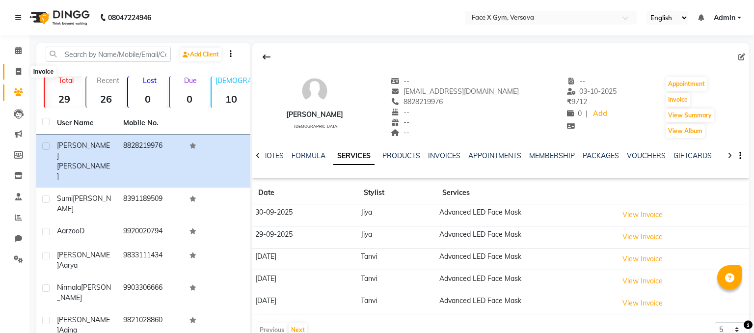
select select "8976"
select select "service"
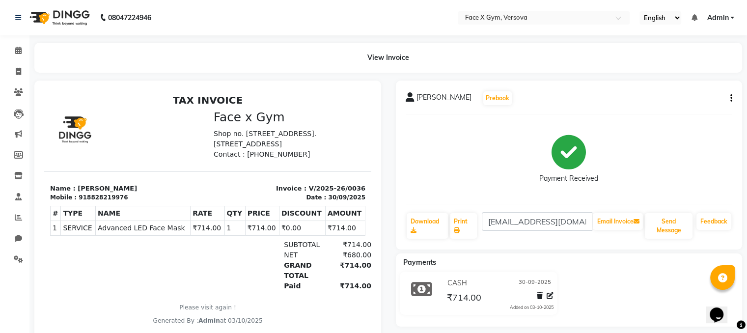
click at [730, 99] on icon "button" at bounding box center [731, 98] width 2 height 0
click at [731, 98] on icon "button" at bounding box center [731, 98] width 2 height 0
